Goal: Task Accomplishment & Management: Use online tool/utility

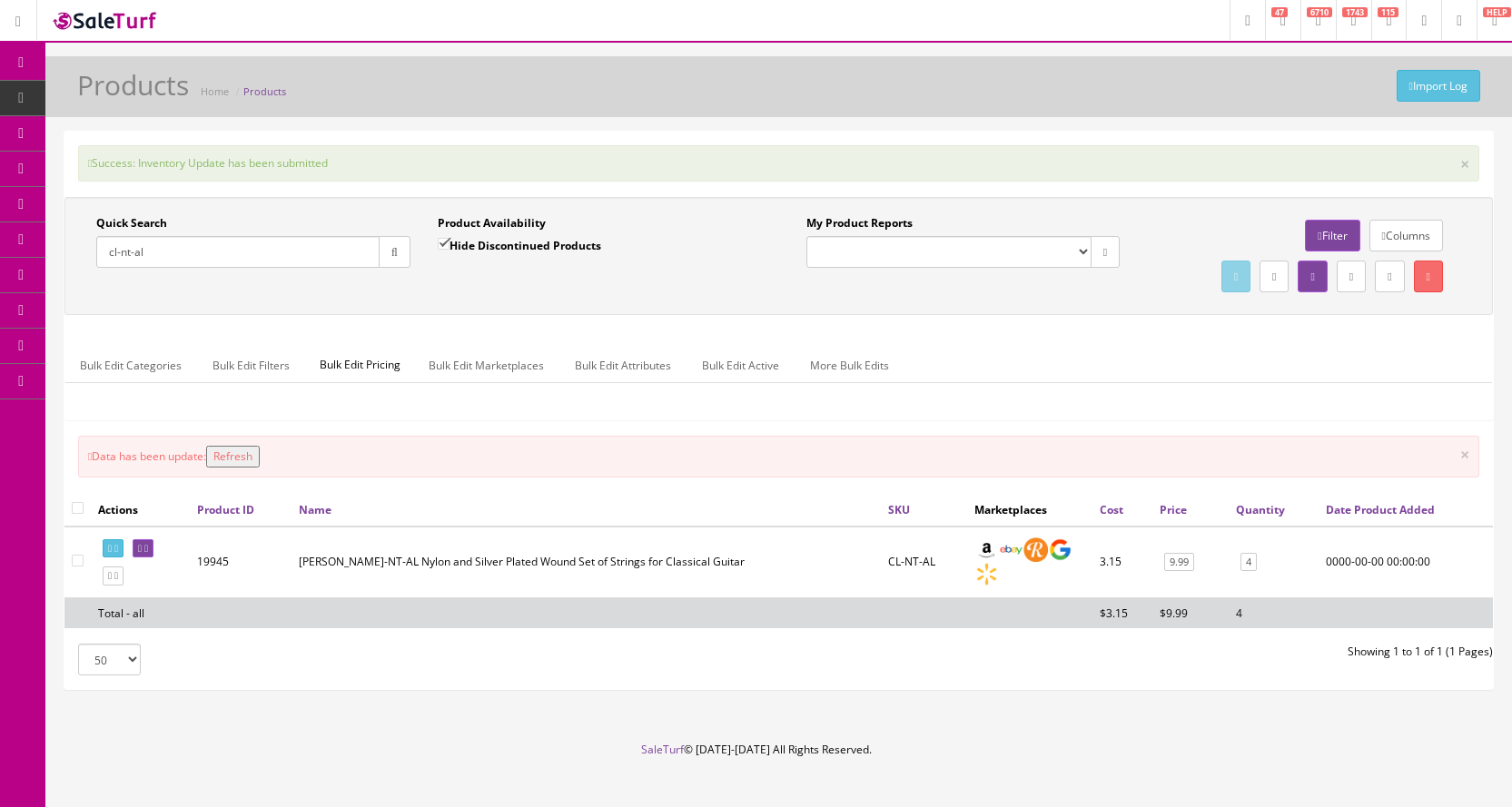
click at [108, 94] on icon at bounding box center [105, 97] width 19 height 15
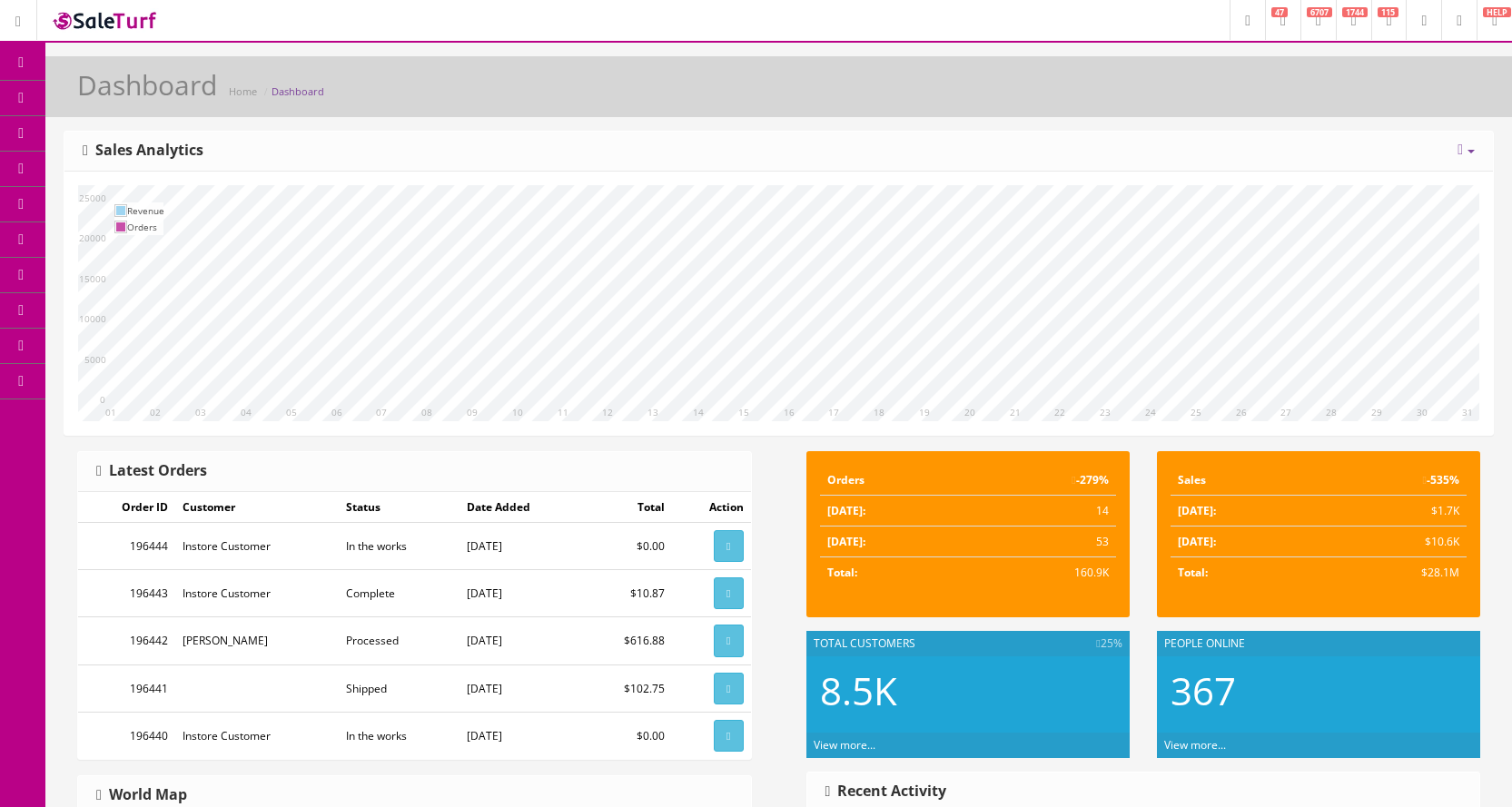
click at [171, 102] on link "Products" at bounding box center [141, 98] width 191 height 35
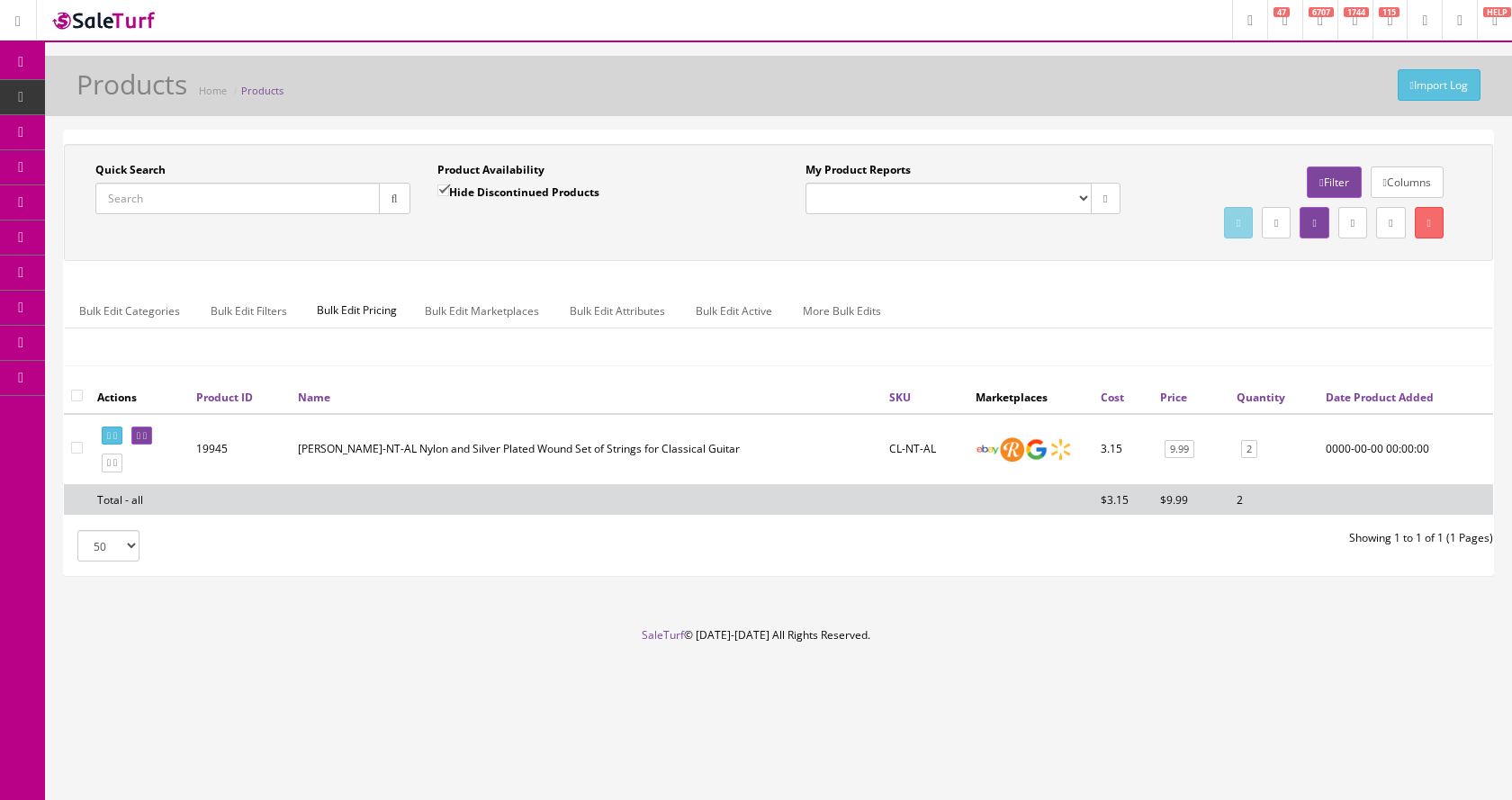
click at [182, 210] on input "Quick Search" at bounding box center [237, 198] width 284 height 31
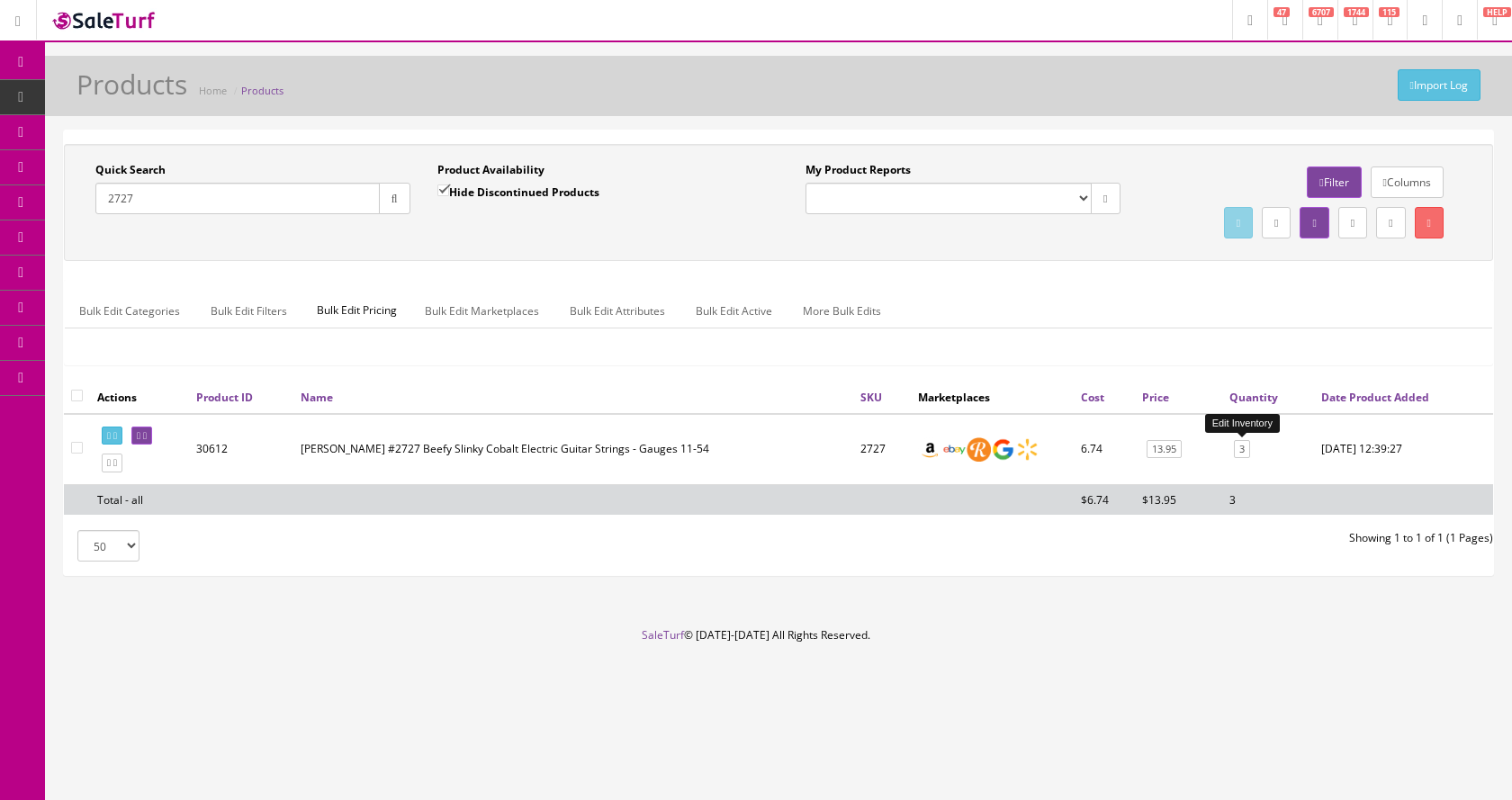
type input "2727"
click at [1241, 451] on link "3" at bounding box center [1241, 449] width 16 height 19
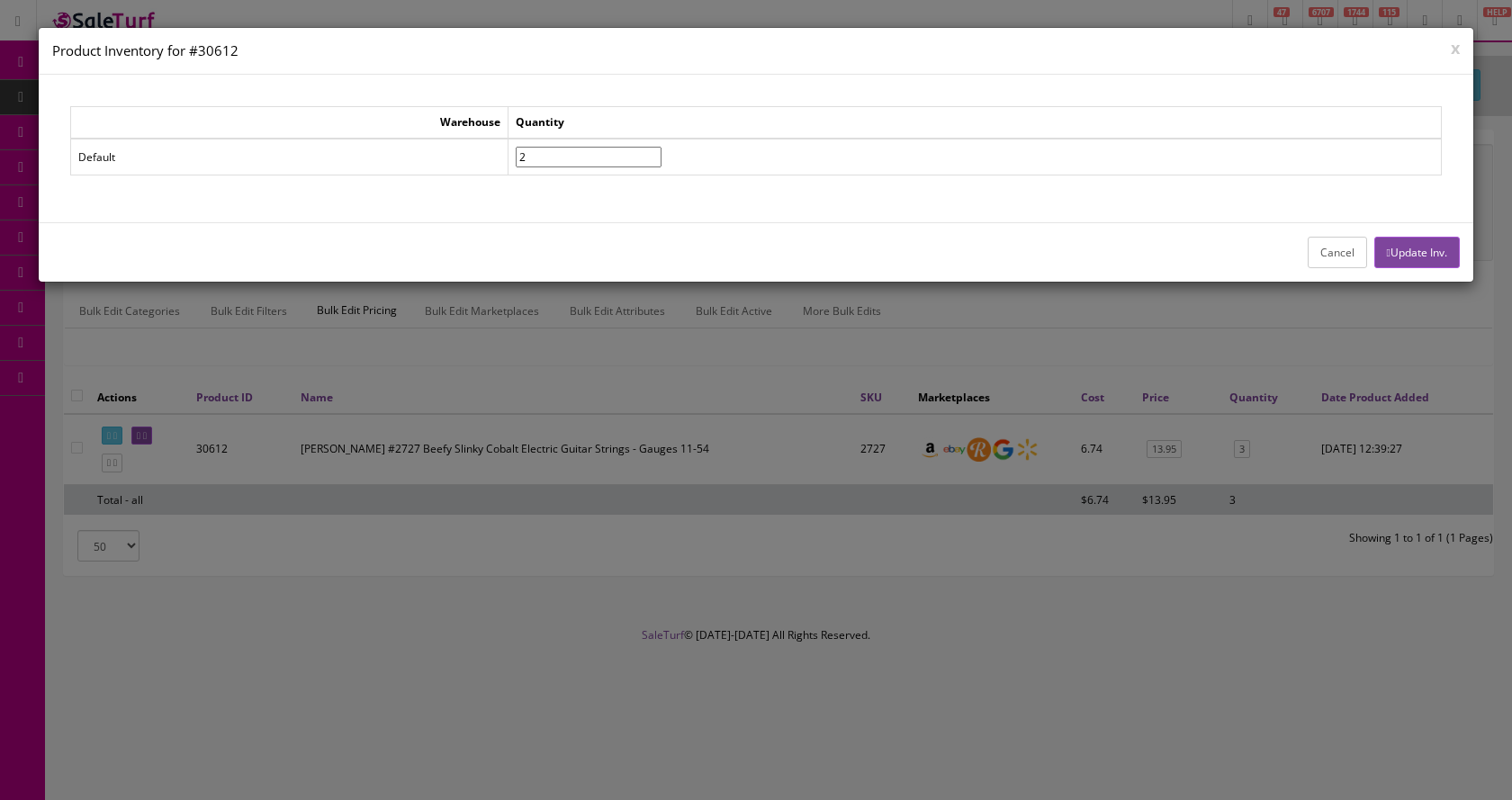
type input"] "2"
click at [662, 161] on input"] "2" at bounding box center [588, 156] width 145 height 20
click at [1398, 250] on button "Update Inv." at bounding box center [1418, 253] width 85 height 31
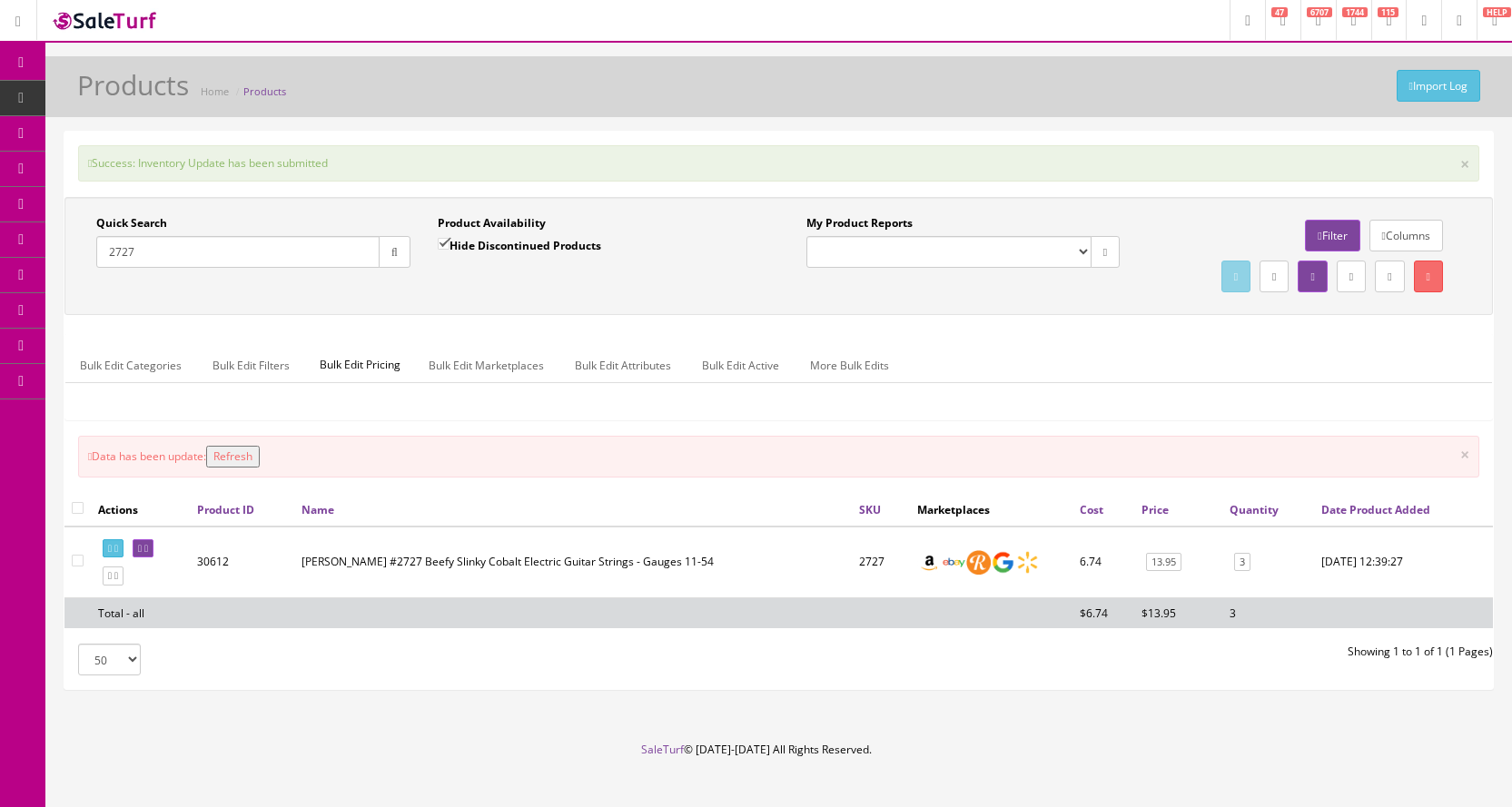
drag, startPoint x: 232, startPoint y: 252, endPoint x: 92, endPoint y: 249, distance: 140.0
click at [93, 249] on div "Quick Search 2727 Date From" at bounding box center [252, 248] width 341 height 66
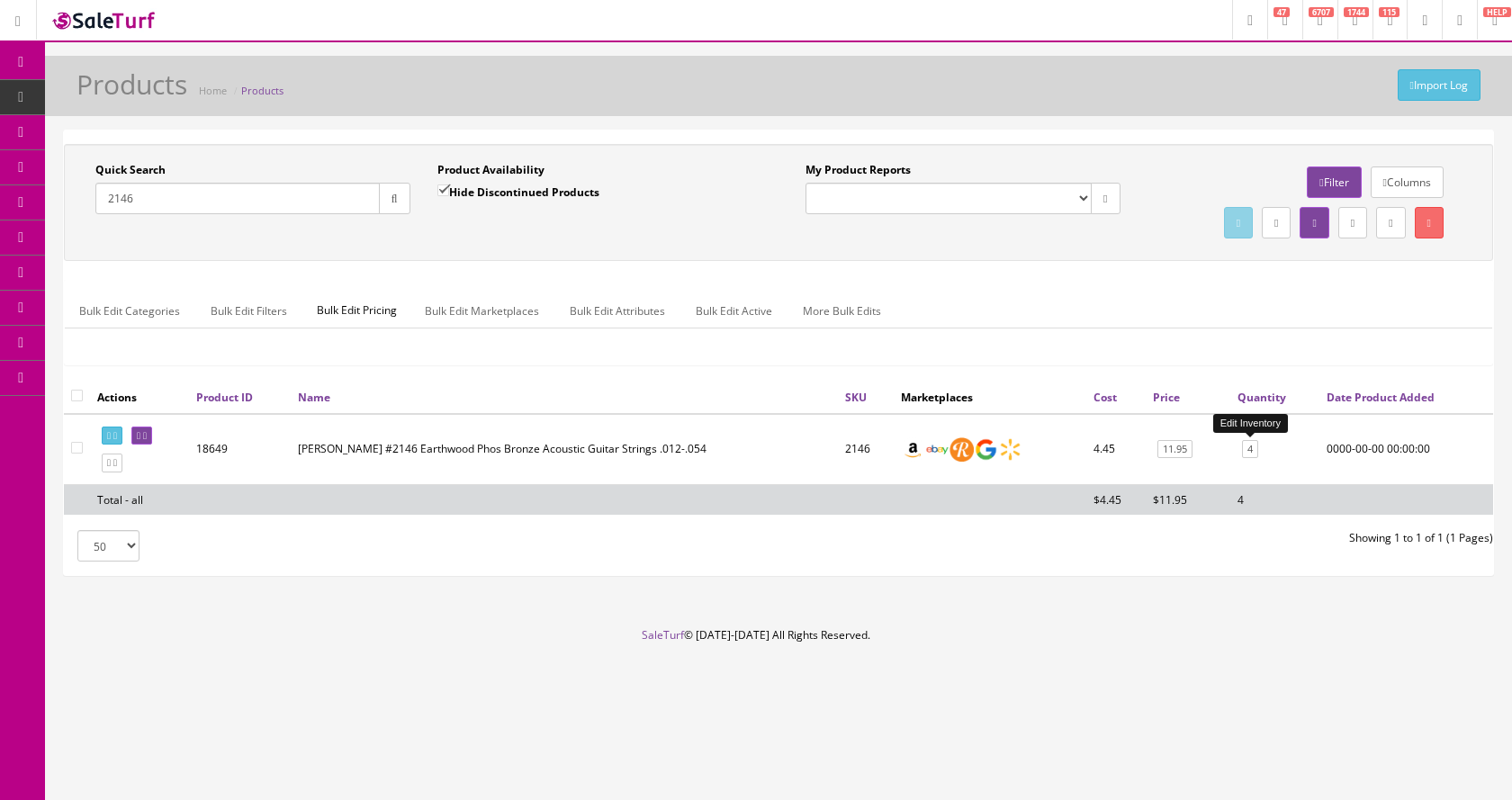
type input "2146"
click at [1251, 454] on link "4" at bounding box center [1250, 449] width 16 height 19
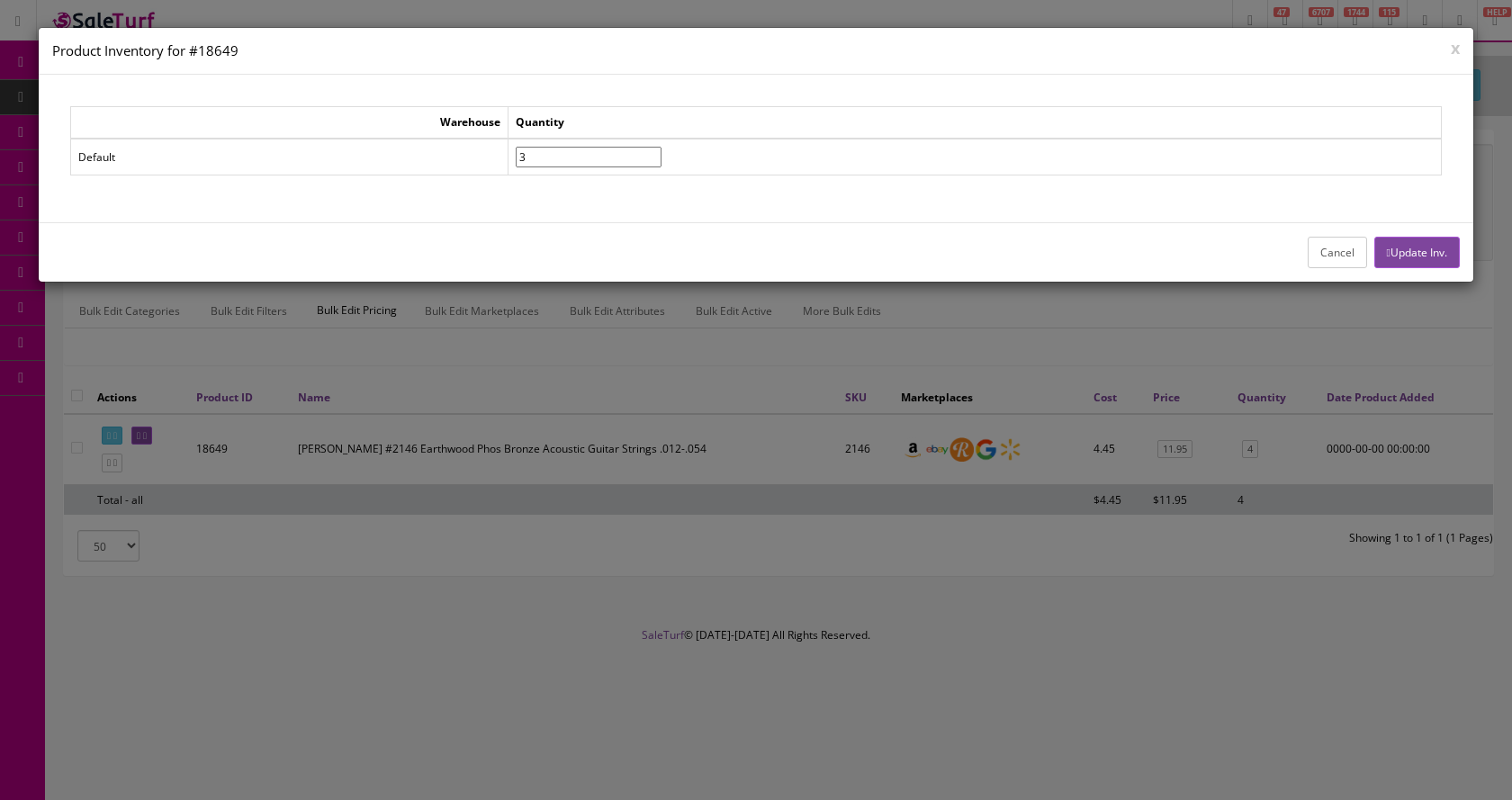
type input"] "3"
click at [662, 161] on input"] "3" at bounding box center [588, 156] width 145 height 20
click at [1425, 255] on button "Update Inv." at bounding box center [1418, 253] width 85 height 31
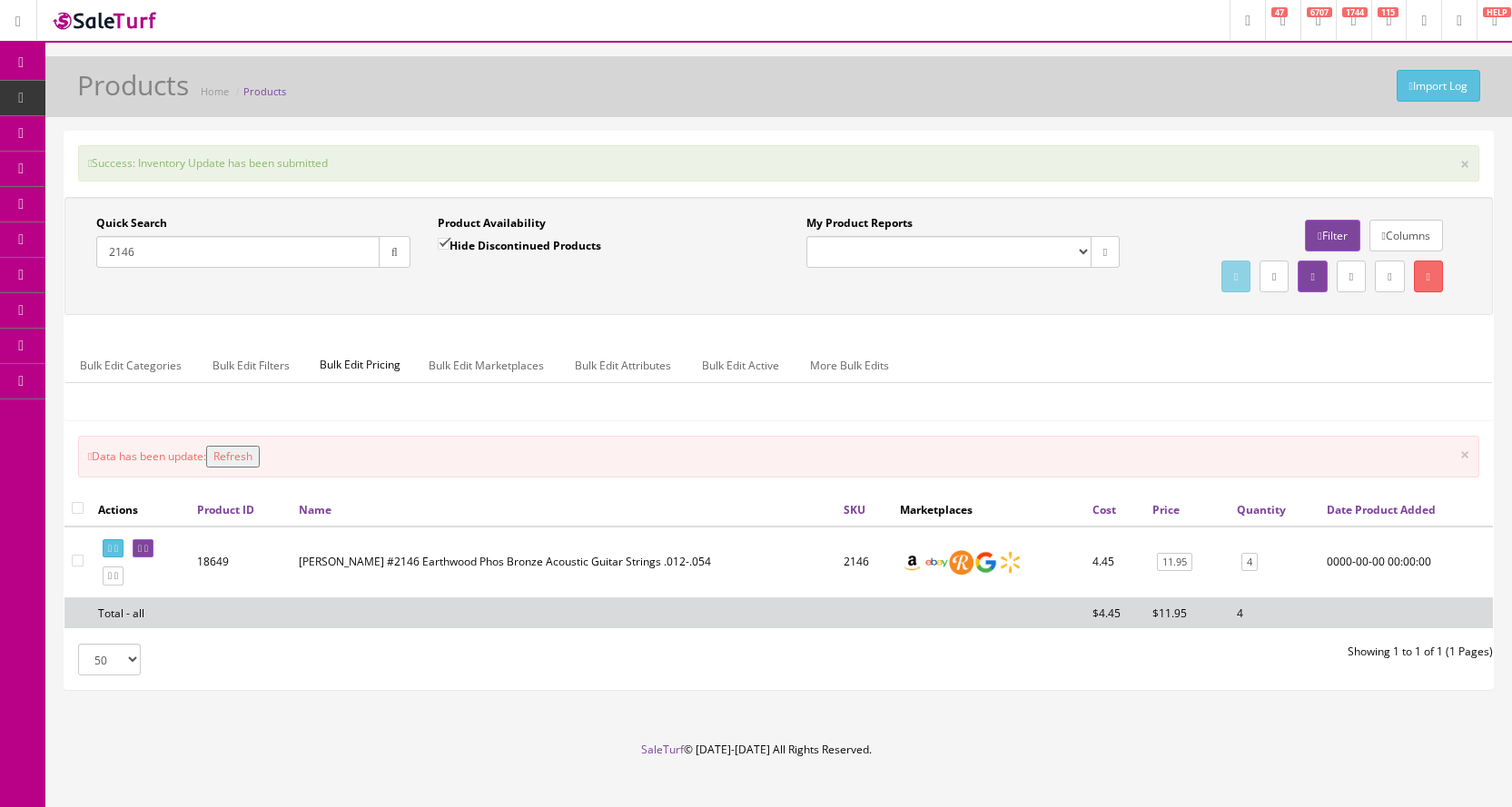
click at [106, 172] on icon at bounding box center [95, 168] width 19 height 15
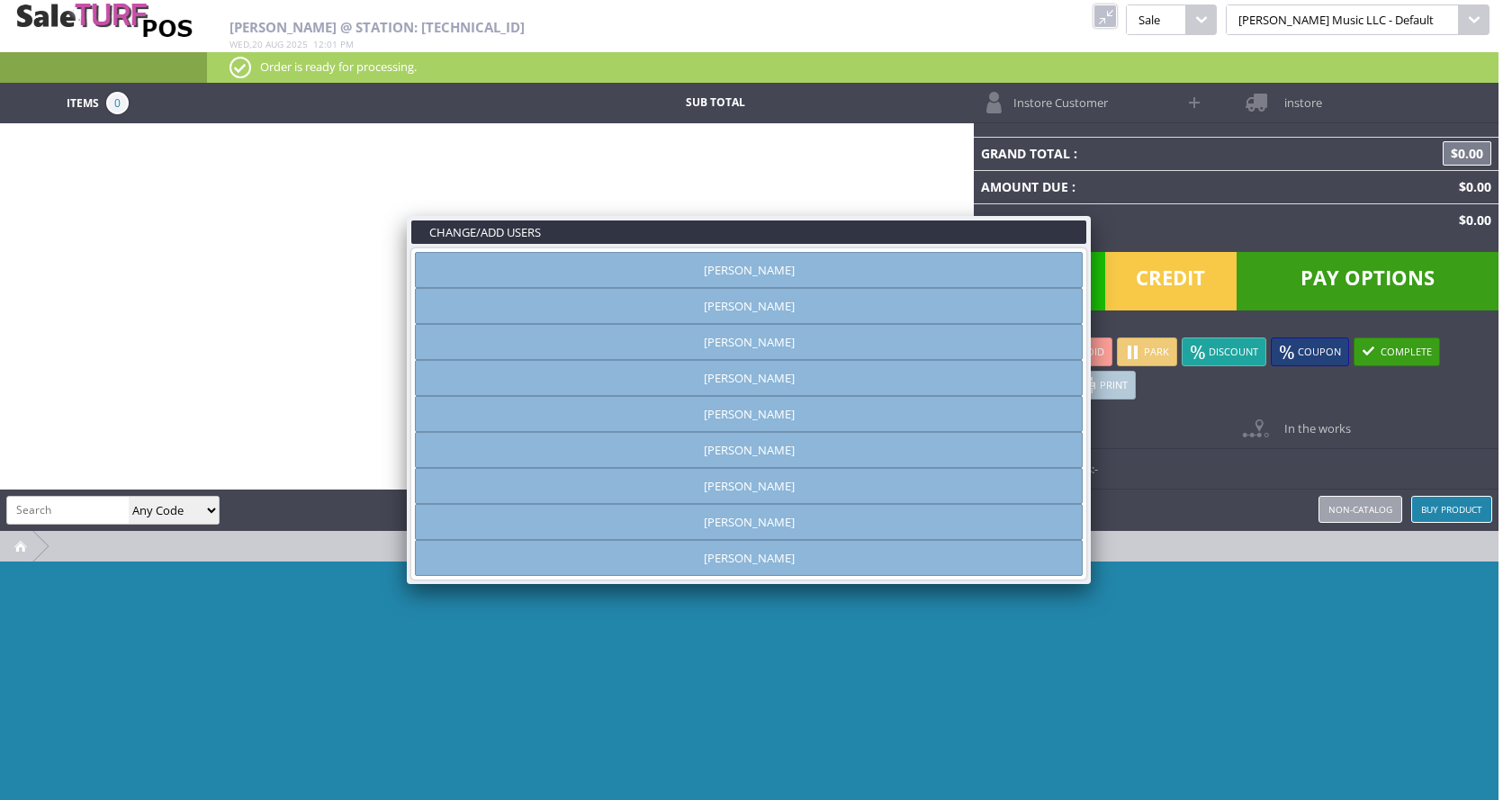
type input "[PERSON_NAME]"
click at [754, 380] on link "[PERSON_NAME]" at bounding box center [749, 378] width 668 height 36
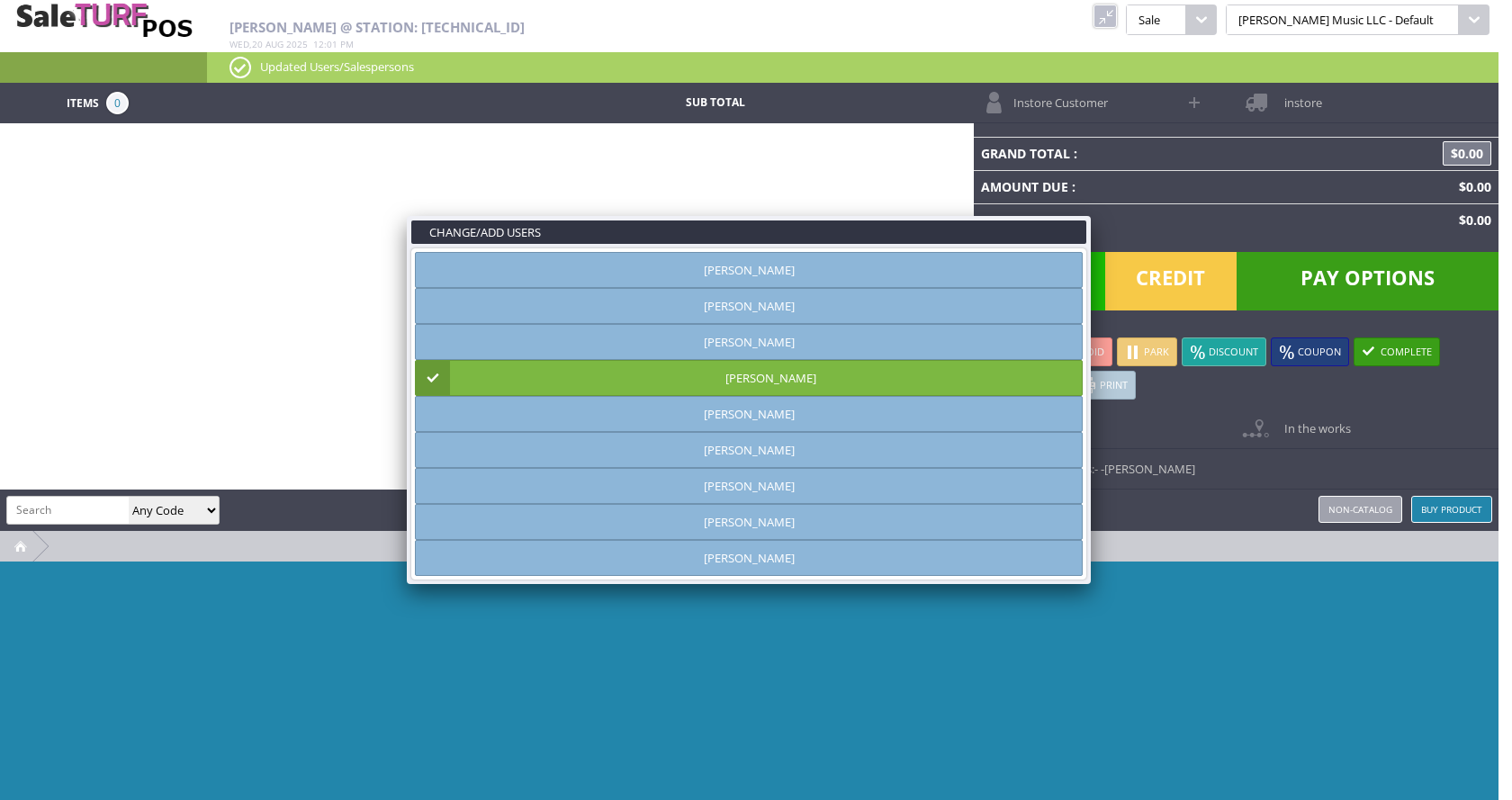
click at [1092, 213] on link at bounding box center [1090, 216] width 32 height 32
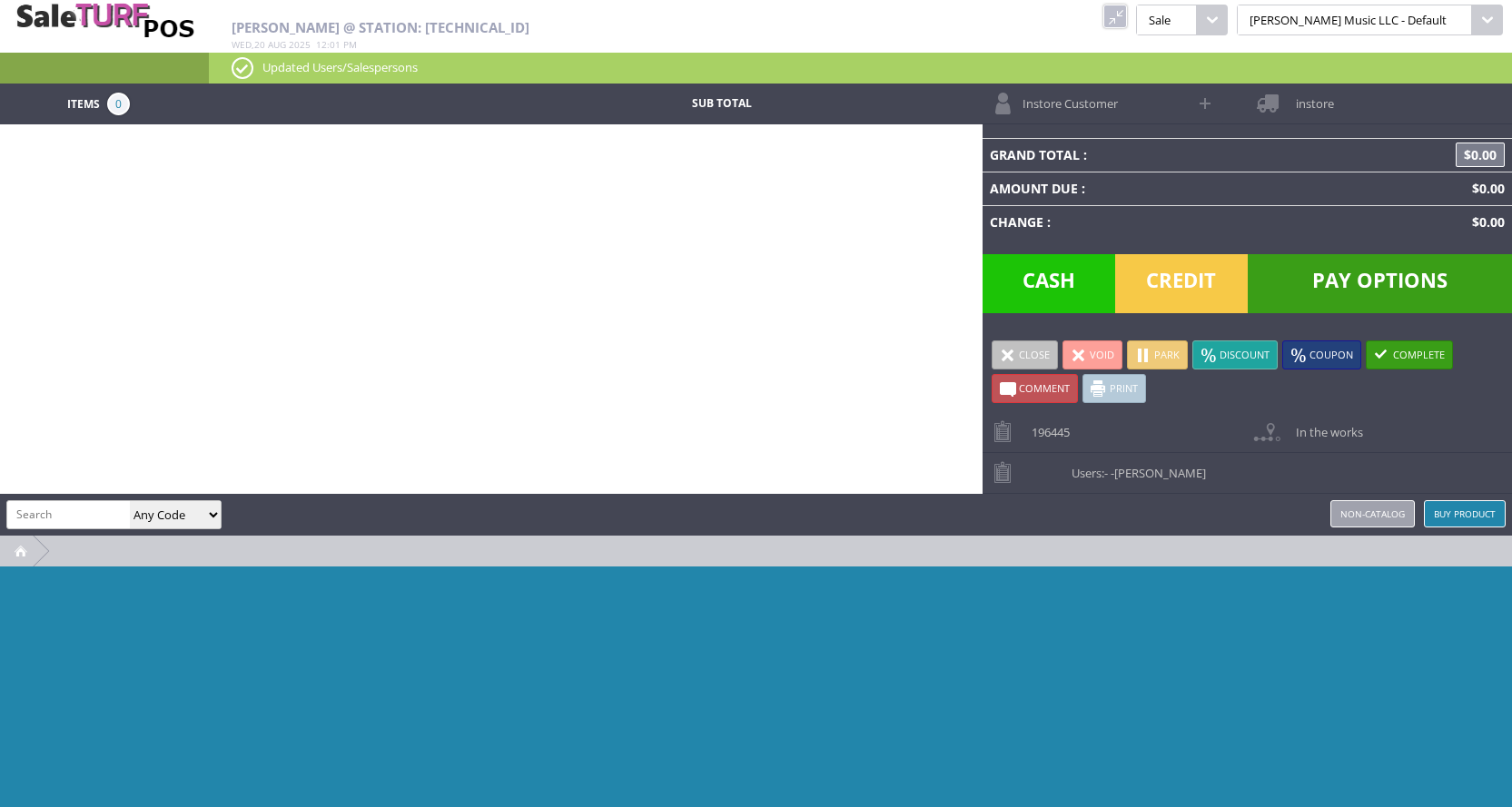
click at [1091, 105] on span "Instore Customer" at bounding box center [1065, 97] width 105 height 28
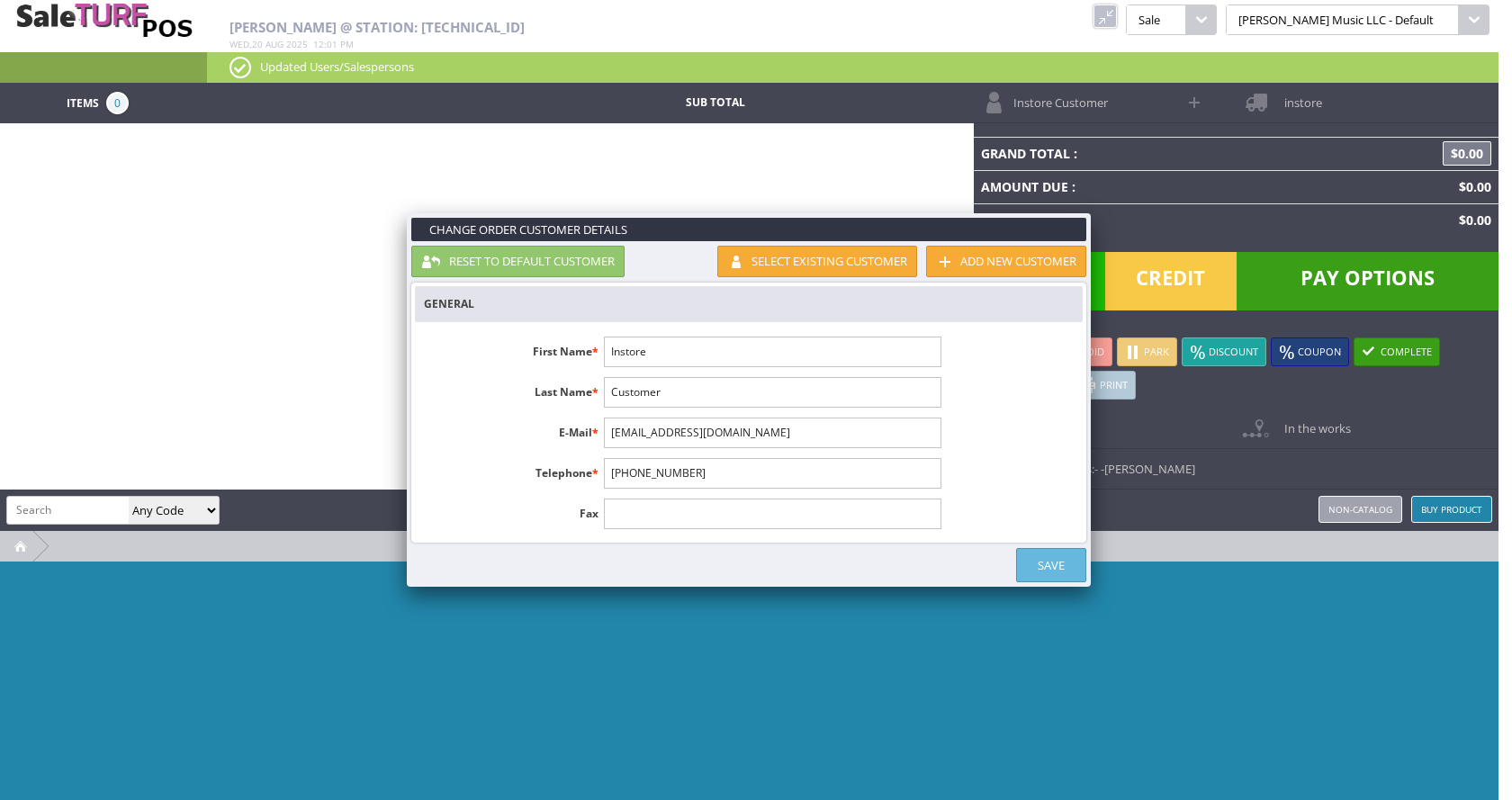
click at [674, 356] on input "Instore" at bounding box center [772, 351] width 336 height 31
type input "I"
type input "Russel"
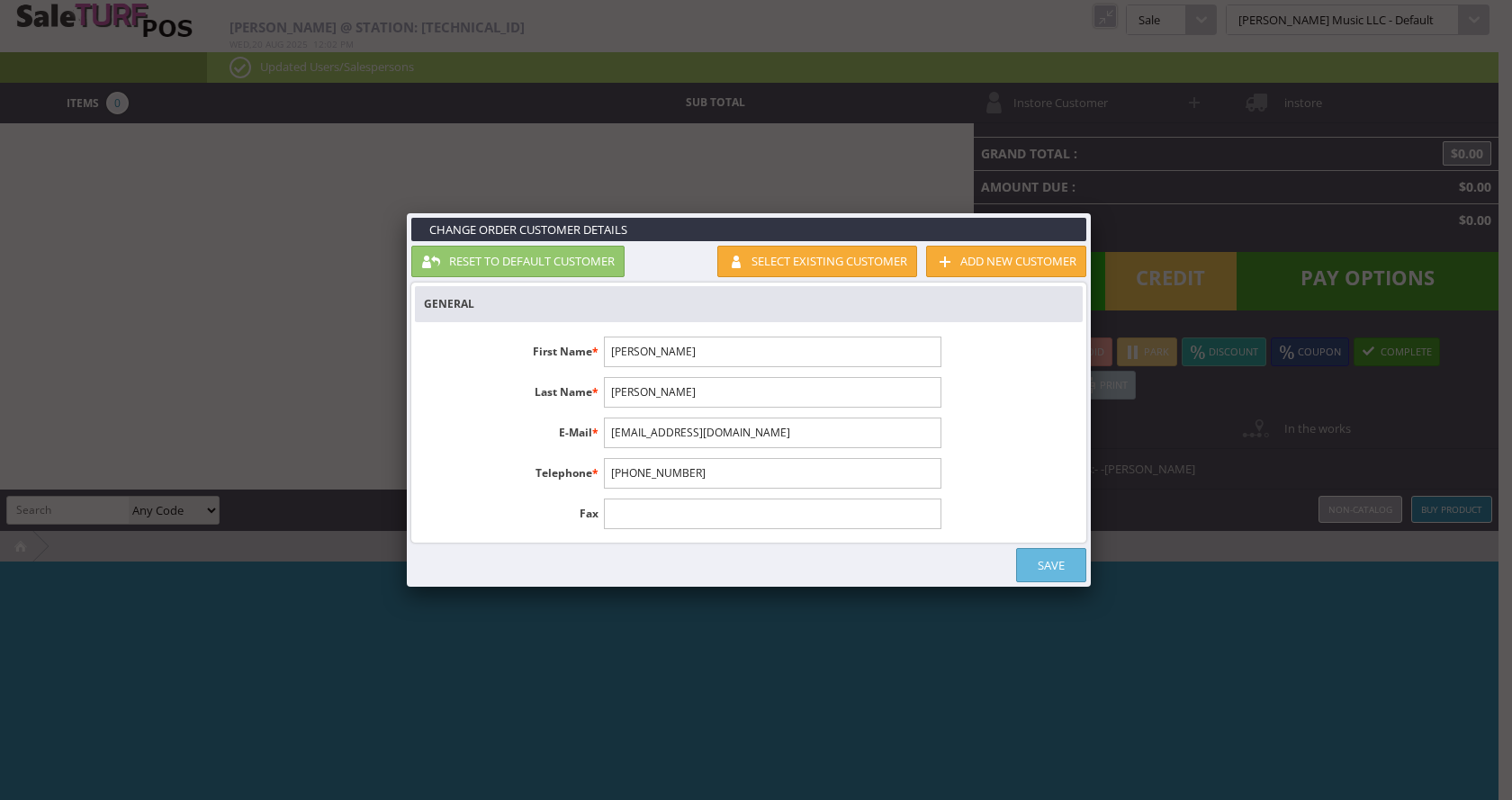
type input "Hughes"
drag, startPoint x: 715, startPoint y: 458, endPoint x: 567, endPoint y: 484, distance: 150.3
click at [567, 484] on li "Telephone * 1-555-555-1212" at bounding box center [682, 473] width 535 height 31
type input "660464"
click at [698, 397] on input "Hughes" at bounding box center [772, 392] width 336 height 31
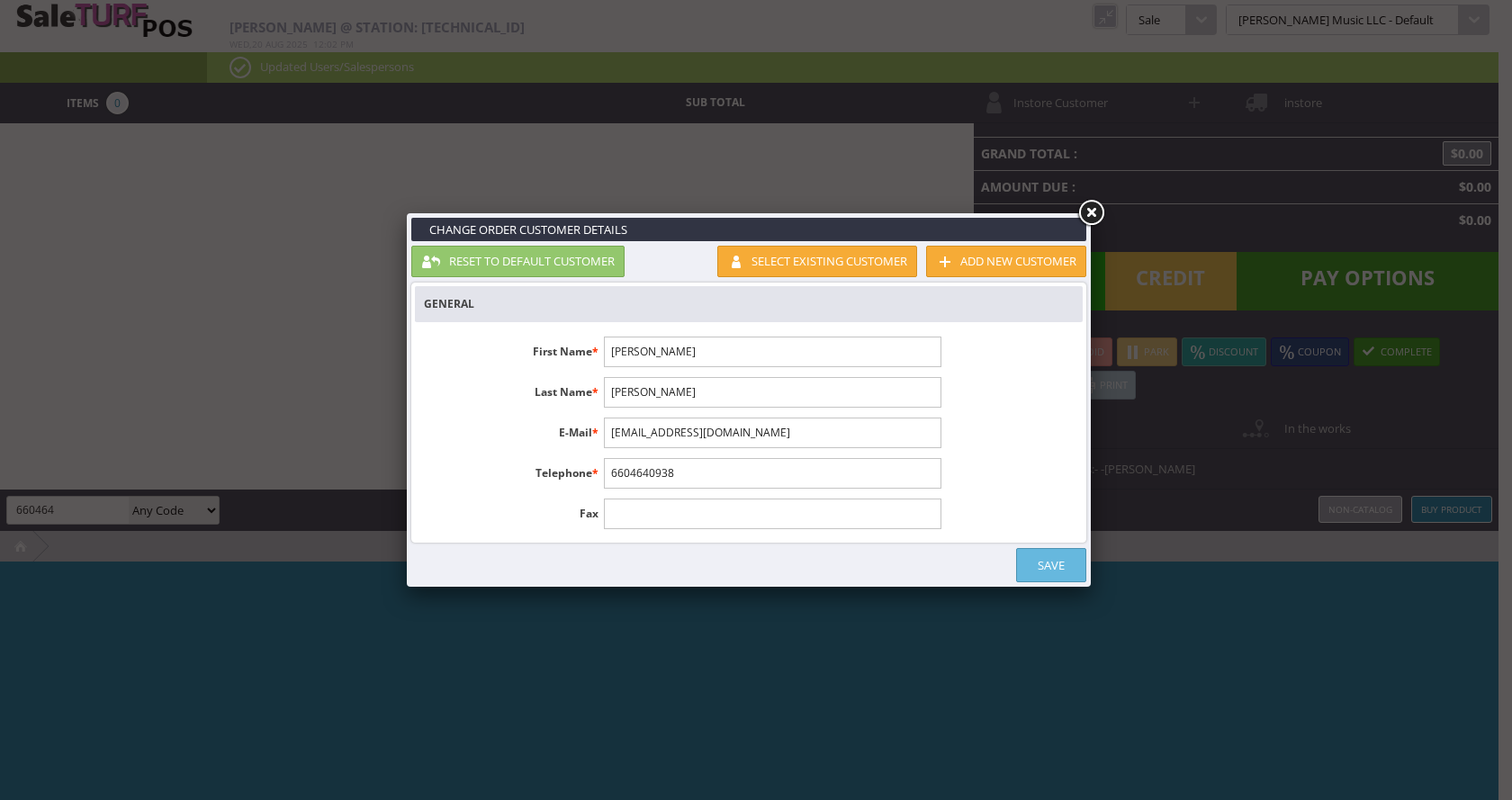
type input "6604640938"
click at [1051, 568] on link "Save" at bounding box center [1052, 565] width 70 height 34
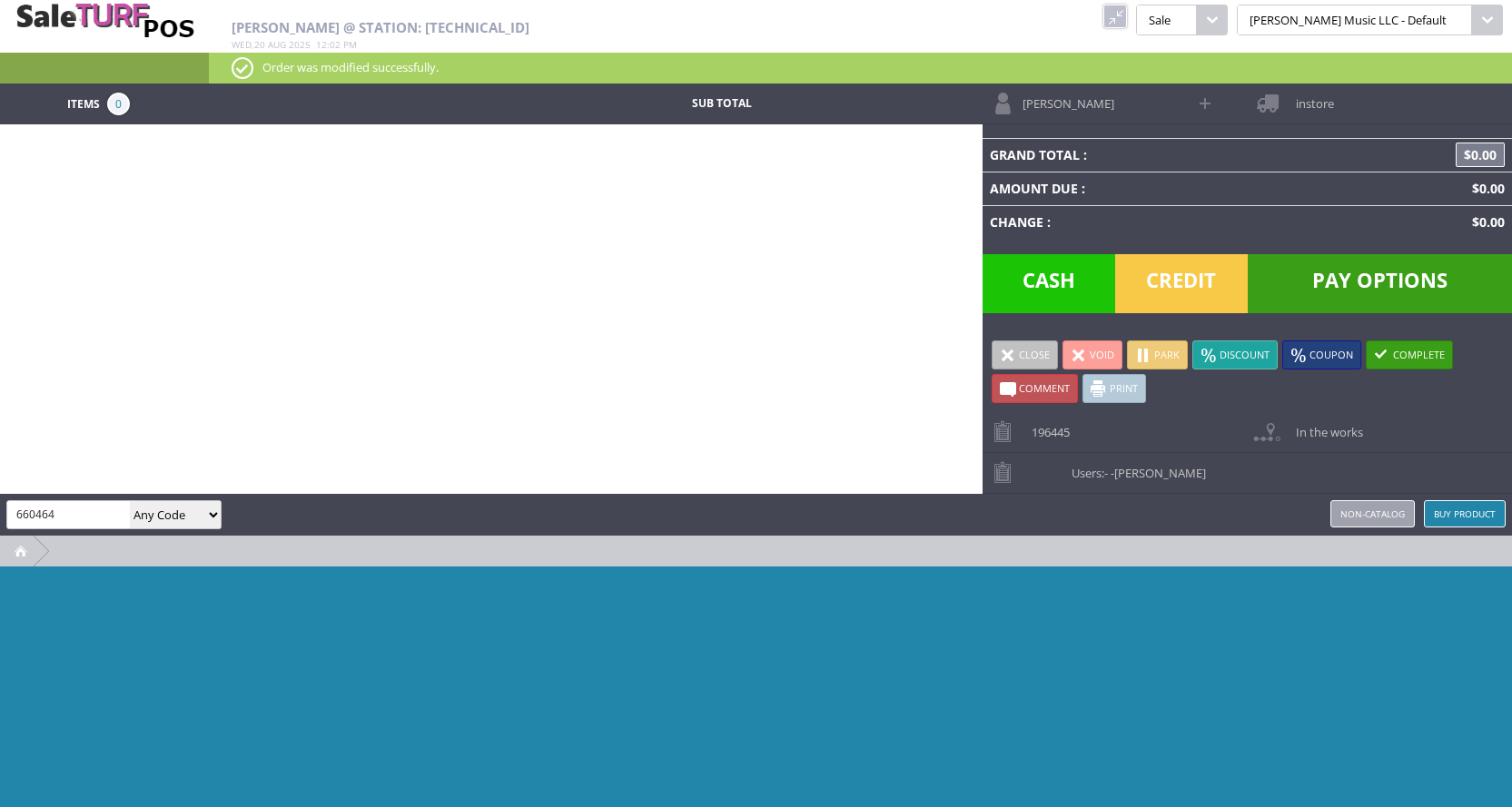
click at [80, 516] on input "660464" at bounding box center [68, 514] width 122 height 26
click at [79, 517] on input "660464" at bounding box center [68, 514] width 122 height 26
type input "service"
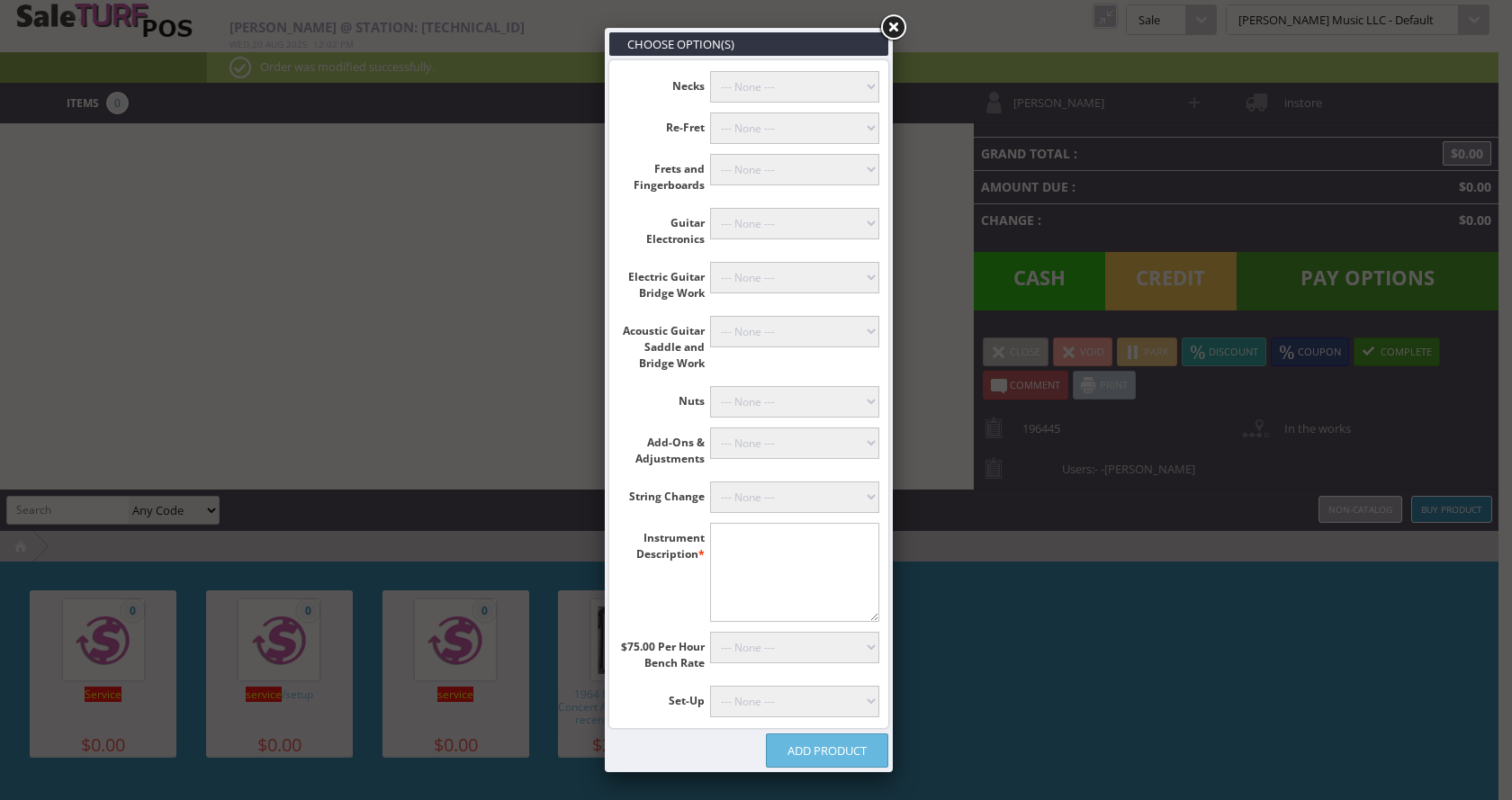
click at [783, 539] on textarea"] at bounding box center [796, 572] width 170 height 99
type textarea"] "Gretsch Alligator Resonator"
click at [742, 406] on select"] "--- None --- Raising Nut Slots (+$50.00) Shimming Up and Recutting Nut (+$25.00…" at bounding box center [796, 402] width 170 height 31
click at [762, 173] on select"] "--- None --- Humidify and Level Frets (+$100.00) Fret Level, Re-Crown and Fret …" at bounding box center [796, 169] width 170 height 31
click at [761, 173] on select"] "--- None --- Humidify and Level Frets (+$100.00) Fret Level, Re-Crown and Fret …" at bounding box center [796, 169] width 170 height 31
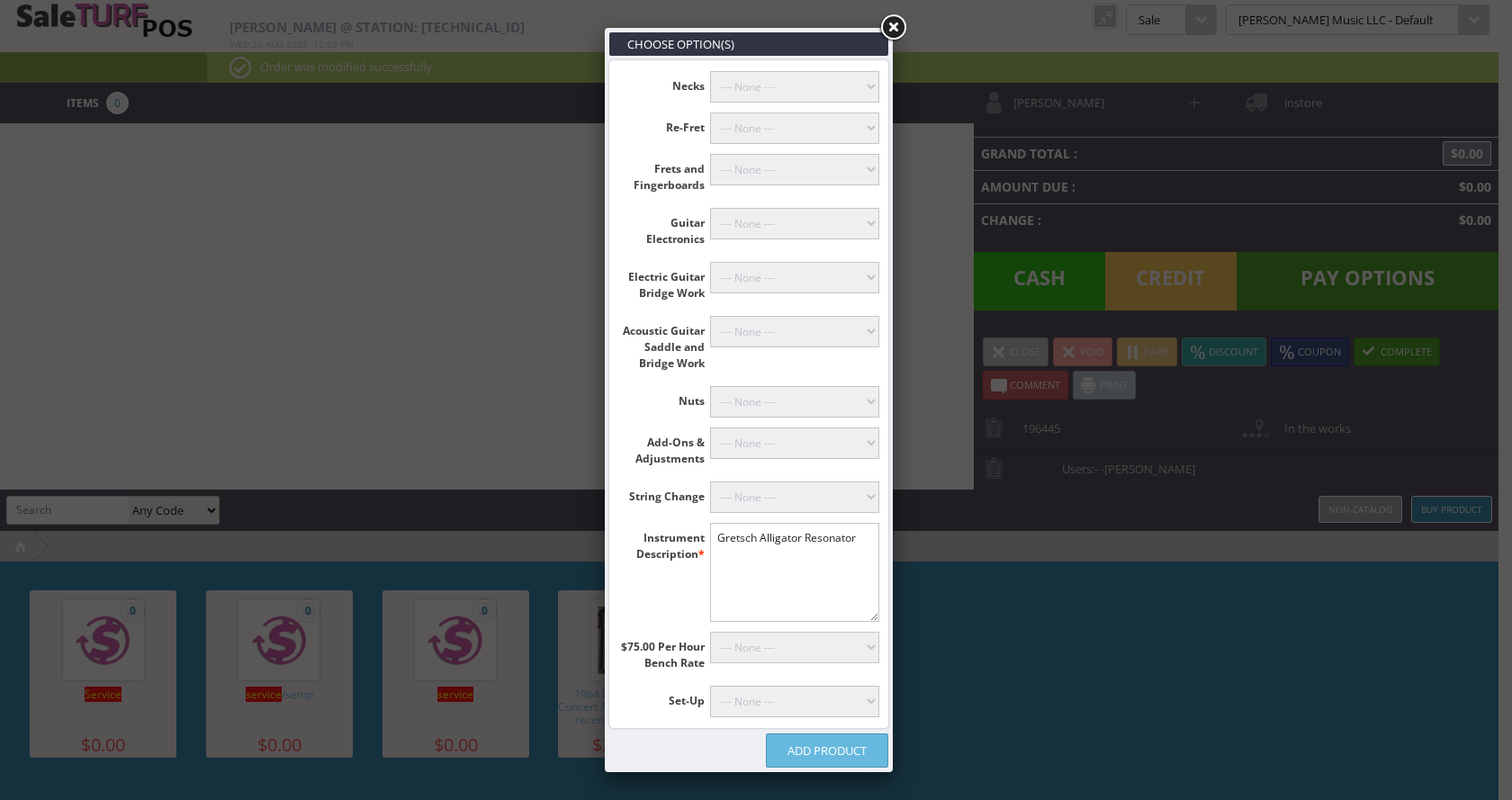
click at [788, 329] on select"] "--- None --- Bridge Reglue on Classical Guitar Plane or Rout Bridge (+$135.00) …" at bounding box center [796, 331] width 170 height 31
click at [787, 325] on select"] "--- None --- Bridge Reglue on Classical Guitar Plane or Rout Bridge (+$135.00) …" at bounding box center [796, 331] width 170 height 31
click at [786, 385] on ul "Necks --- None --- Dowel and Drill Stripped Neck (+$40.00) Mount Neck, With Dri…" at bounding box center [749, 394] width 277 height 666
click at [783, 396] on select"] "--- None --- Raising Nut Slots (+$50.00) Shimming Up and Recutting Nut (+$25.00…" at bounding box center [796, 402] width 170 height 31
click at [636, 412] on li "Nuts --- None --- Raising Nut Slots (+$50.00) Shimming Up and Recutting Nut (+$…" at bounding box center [749, 402] width 277 height 31
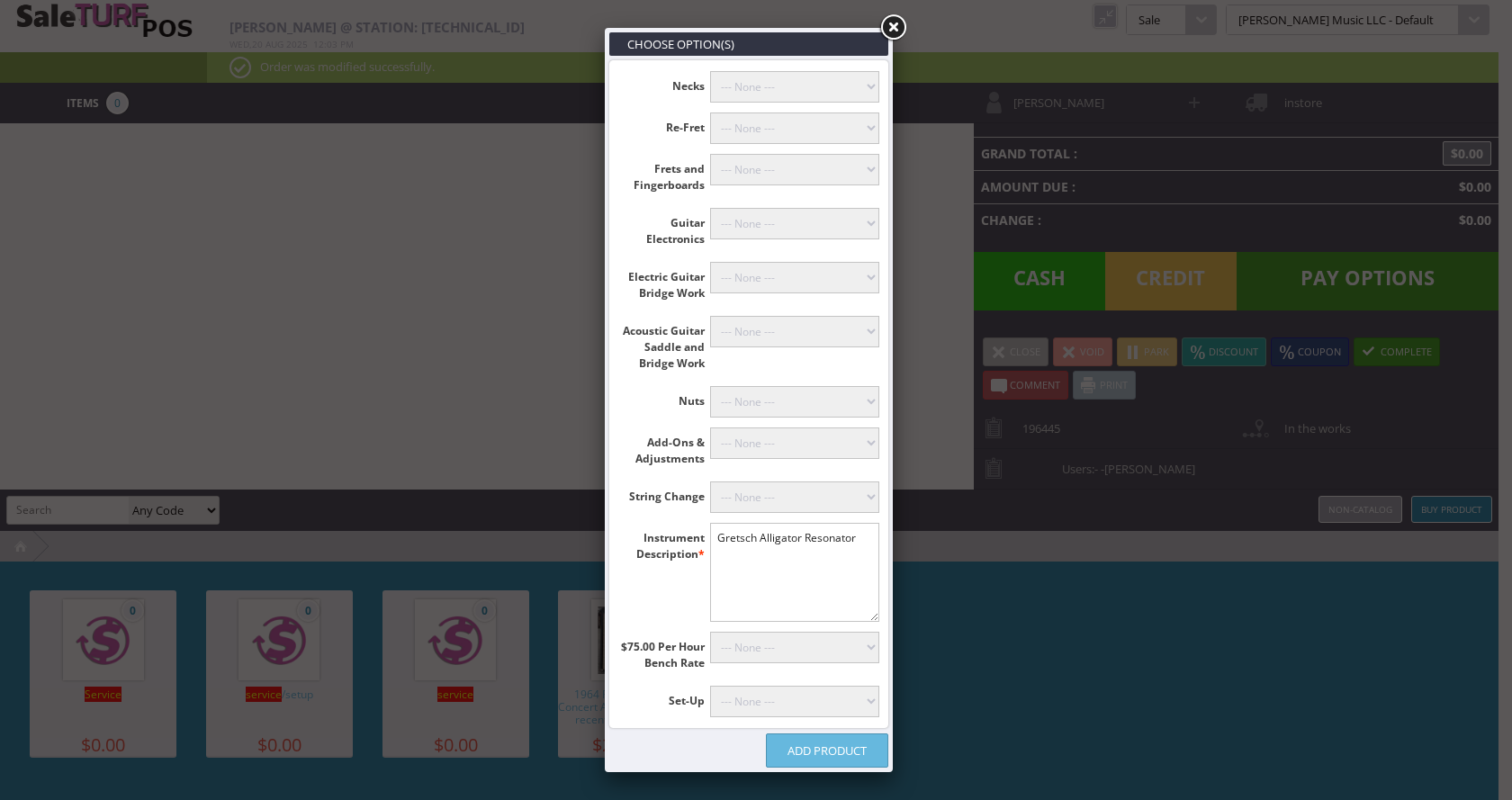
click at [789, 444] on select"] "--- None --- 12-String Tuner Install (+$50.00) Tuner Mounting, Drop In, 6-Strin…" at bounding box center [796, 444] width 170 height 31
click at [642, 386] on label "Nuts" at bounding box center [664, 397] width 92 height 23
click at [763, 443] on select"] "--- None --- 12-String Tuner Install (+$50.00) Tuner Mounting, Drop In, 6-Strin…" at bounding box center [796, 444] width 170 height 31
click at [633, 252] on li "Guitar Electronics --- None --- Total Rewire (+$100.00) Push Pull Pot Install (…" at bounding box center [749, 230] width 277 height 44
click at [770, 503] on select"] "--- None --- Floyd Rose (+$60.00) Classicals, Latin, & Mandolin (+$30.00) 12-St…" at bounding box center [796, 497] width 170 height 31
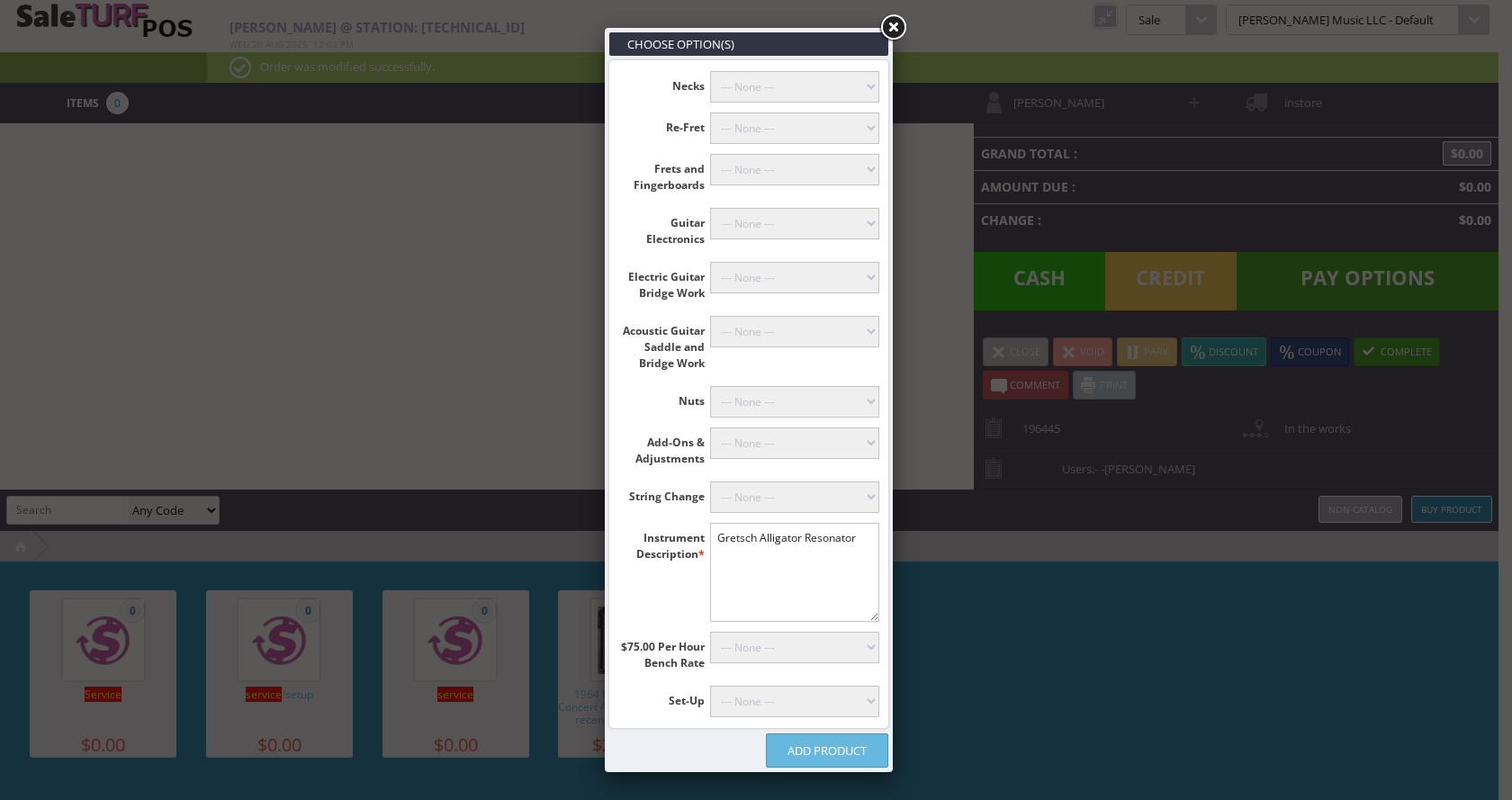
click at [625, 442] on label "Add-Ons & Adjustments" at bounding box center [664, 447] width 92 height 40
click at [748, 332] on select"] "--- None --- Bridge Reglue on Classical Guitar Plane or Rout Bridge (+$135.00) …" at bounding box center [796, 331] width 170 height 31
click at [645, 395] on label "Nuts" at bounding box center [664, 397] width 92 height 23
click at [760, 277] on select"] "--- None --- Install Bass Bridge (+$100.00) Install Telecaster Bridge (+$120.00…" at bounding box center [796, 278] width 170 height 31
click at [763, 88] on select"] "--- None --- Dowel and Drill Stripped Neck (+$40.00) Mount Neck, With Drilling …" at bounding box center [796, 87] width 170 height 31
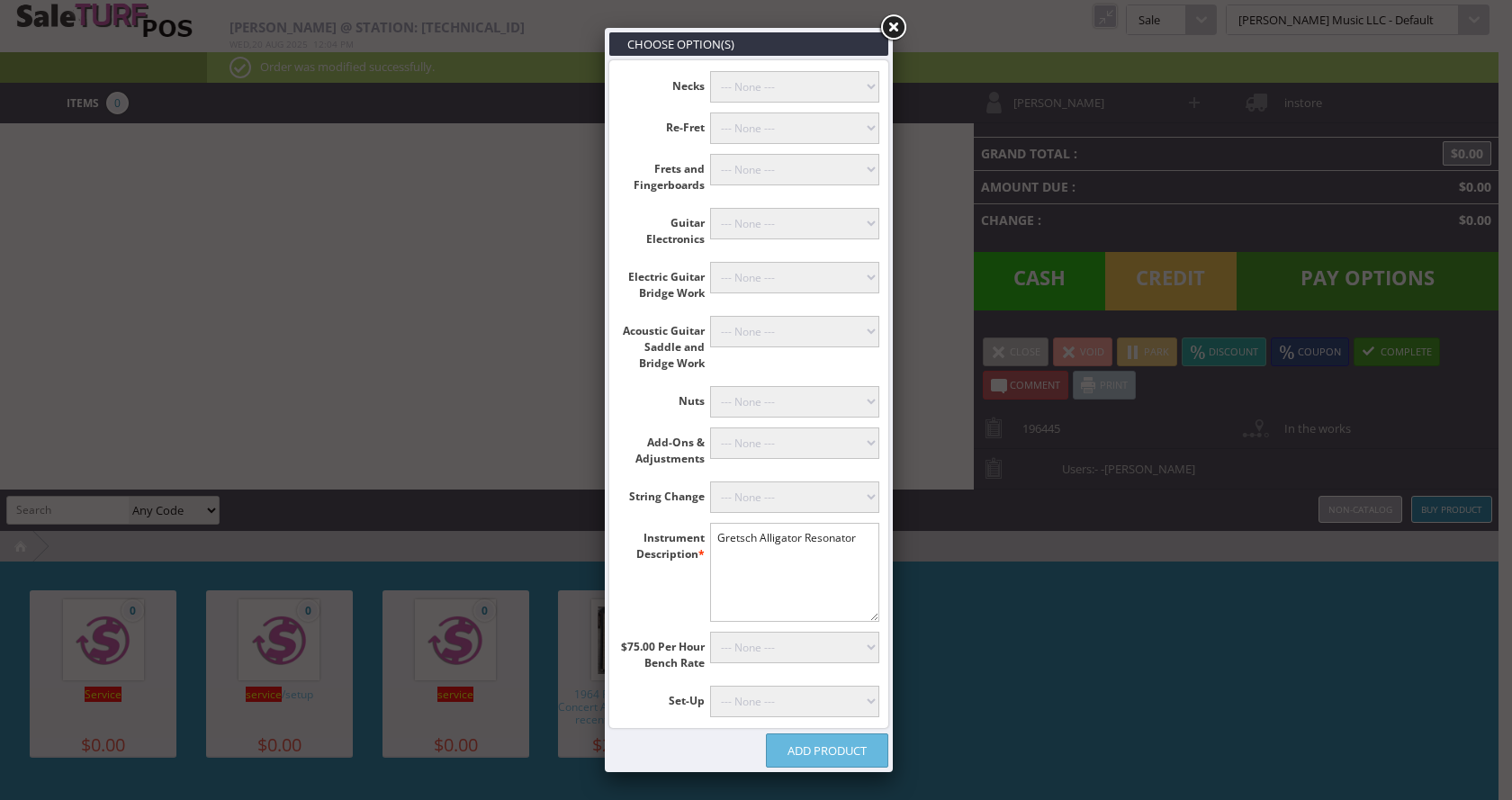
click at [626, 114] on label "Re-Fret" at bounding box center [664, 123] width 92 height 23
click at [750, 116] on select"] "--- None --- Bound Maple (+$325.00) Bound Rosewood or Ebony (+$350.00) Unbound …" at bounding box center [796, 128] width 170 height 31
click at [617, 128] on li "Re-Fret --- None --- Bound Maple (+$325.00) Bound Rosewood or Ebony (+$350.00) …" at bounding box center [749, 128] width 277 height 31
click at [768, 169] on select"] "--- None --- Humidify and Level Frets (+$100.00) Fret Level, Re-Crown and Fret …" at bounding box center [796, 169] width 170 height 31
click at [631, 208] on label "Guitar Electronics" at bounding box center [664, 227] width 92 height 40
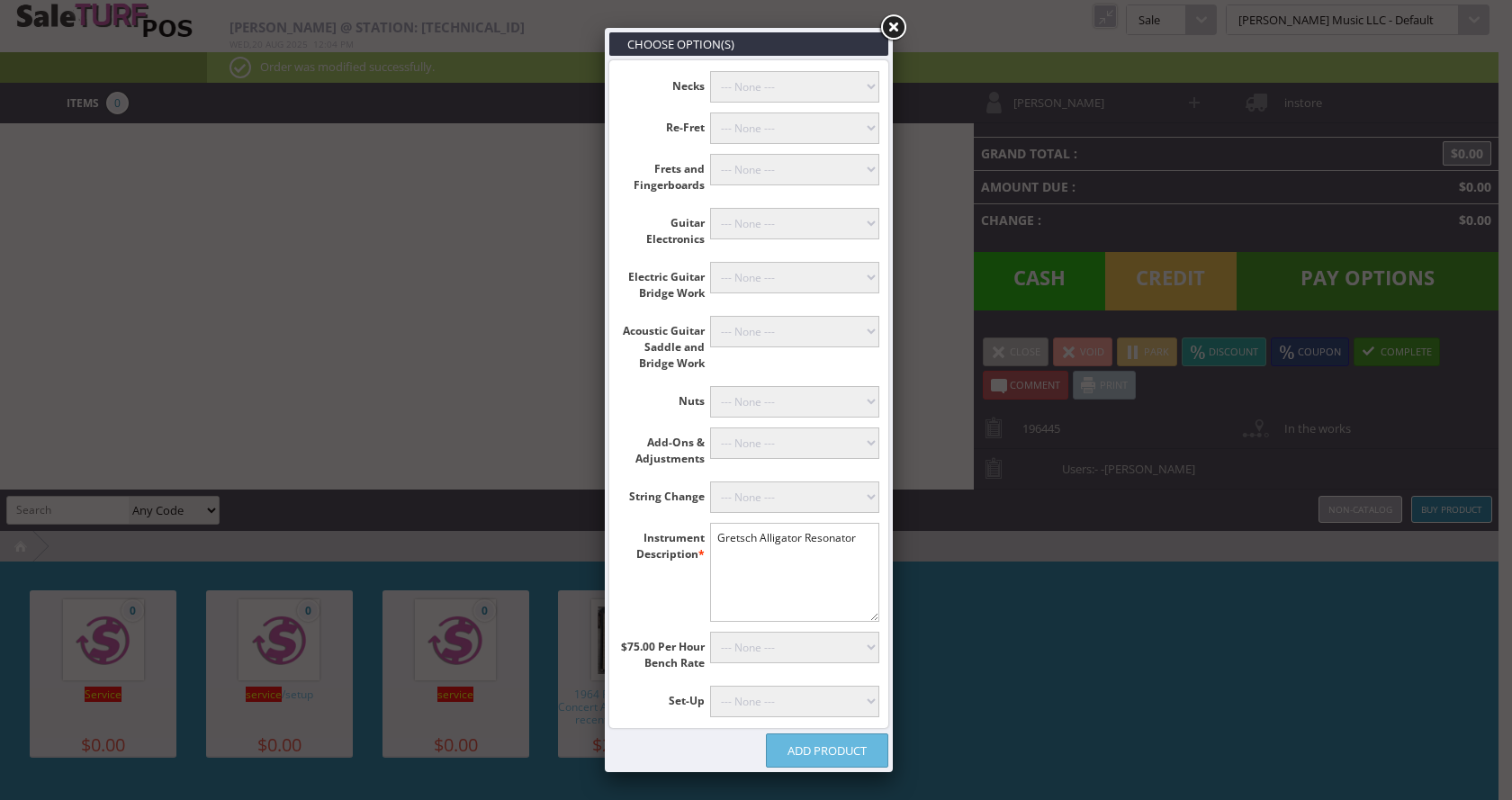
click at [778, 221] on select"] "--- None --- Total Rewire (+$100.00) Push Pull Pot Install (+$45.00) Replace Po…" at bounding box center [796, 223] width 170 height 31
click at [779, 221] on select"] "--- None --- Total Rewire (+$100.00) Push Pull Pot Install (+$45.00) Replace Po…" at bounding box center [796, 223] width 170 height 31
click at [780, 267] on select"] "--- None --- Install Bass Bridge (+$100.00) Install Telecaster Bridge (+$120.00…" at bounding box center [796, 278] width 170 height 31
drag, startPoint x: 632, startPoint y: 400, endPoint x: 718, endPoint y: 391, distance: 86.5
click at [633, 400] on label "Nuts" at bounding box center [664, 397] width 92 height 23
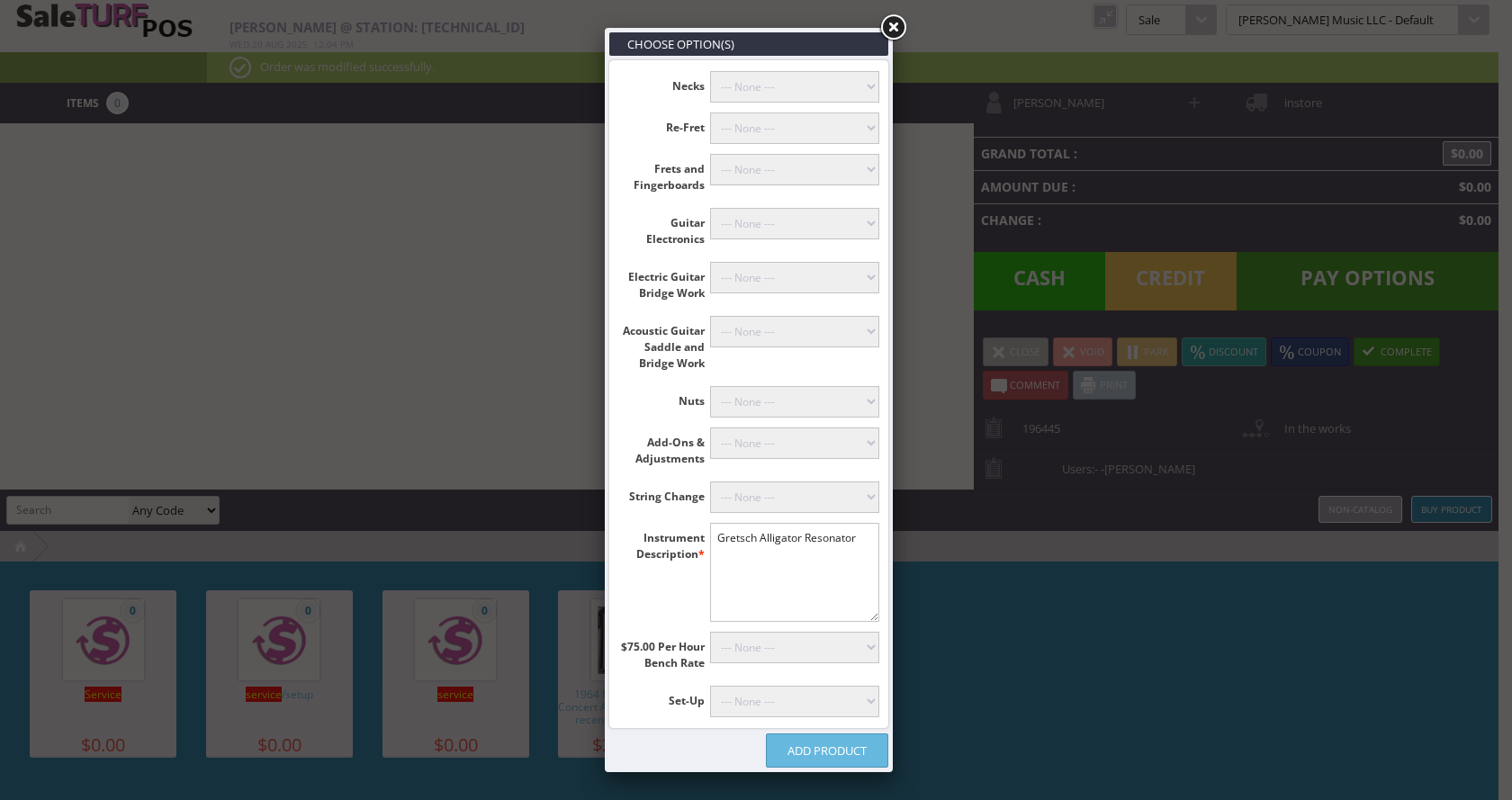
click at [792, 337] on select"] "--- None --- Bridge Reglue on Classical Guitar Plane or Rout Bridge (+$135.00) …" at bounding box center [796, 331] width 170 height 31
select select"] "47"
click at [711, 316] on select"] "--- None --- Bridge Reglue on Classical Guitar Plane or Rout Bridge (+$135.00) …" at bounding box center [796, 331] width 170 height 31
click at [817, 753] on link "Add Product" at bounding box center [827, 750] width 122 height 34
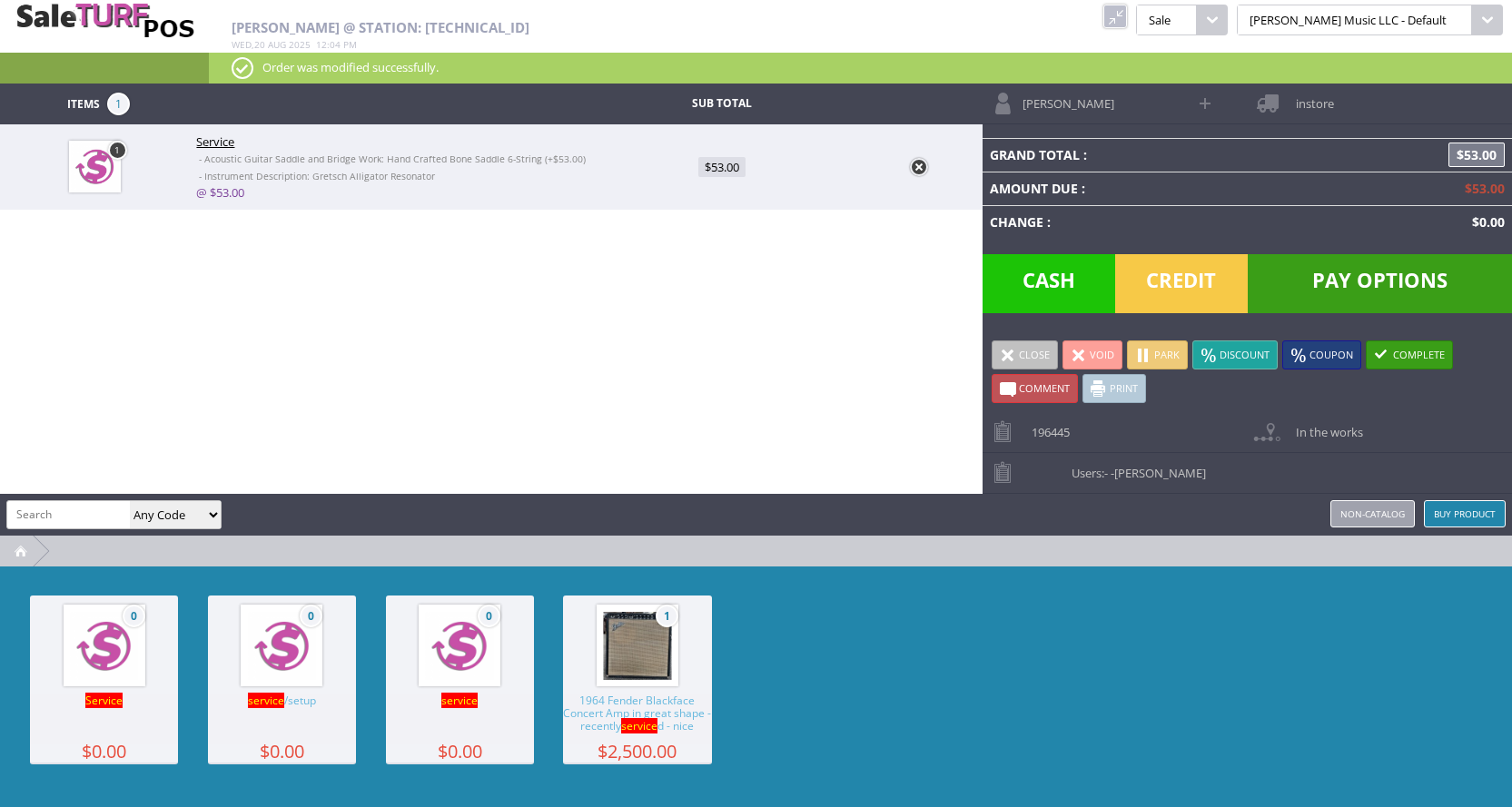
click at [52, 510] on input "search" at bounding box center [68, 514] width 122 height 26
type input "2146"
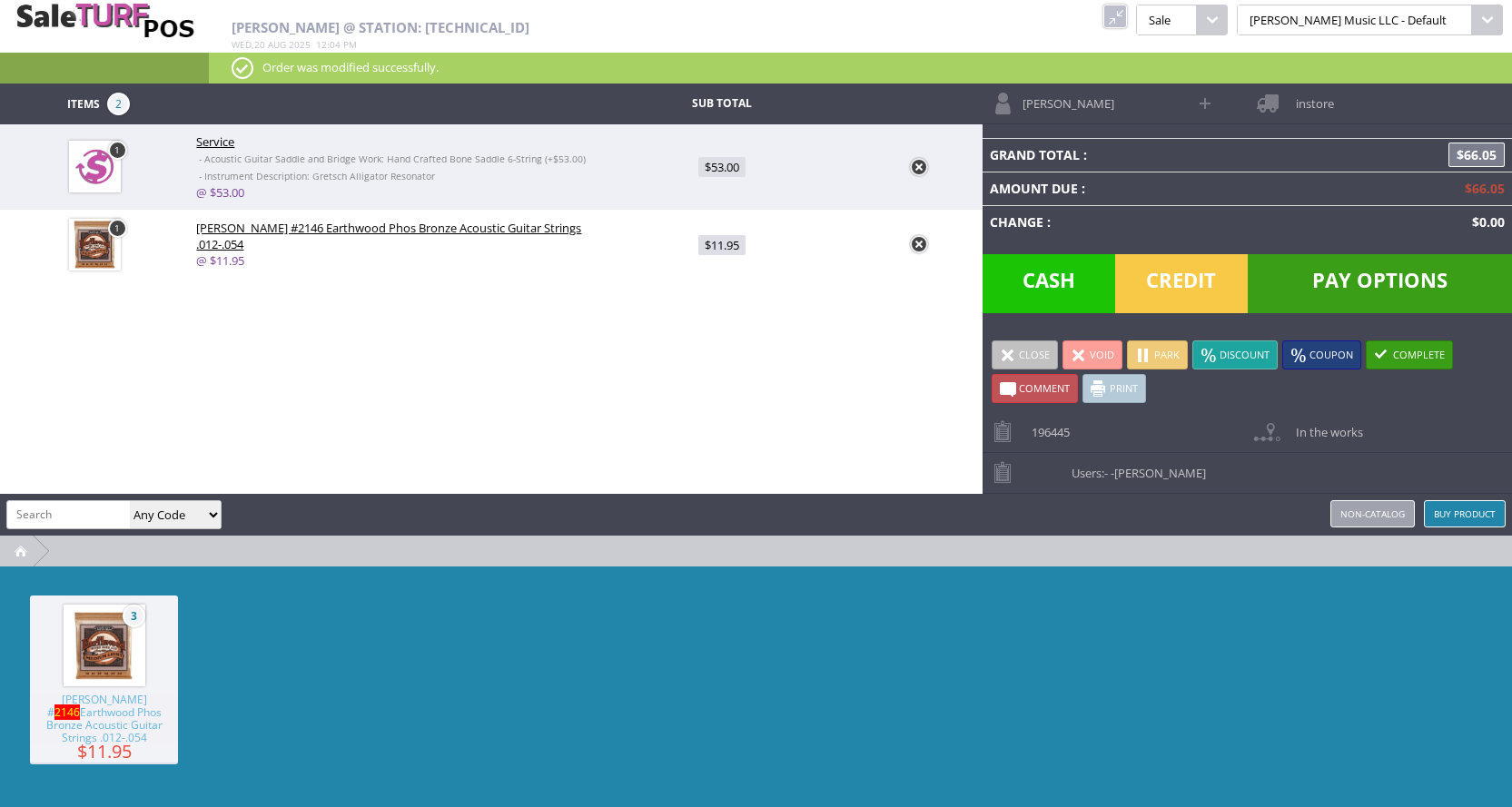
click at [52, 511] on input "search" at bounding box center [68, 514] width 122 height 26
click at [378, 160] on small "- Acoustic Guitar Saddle and Bridge Work: Hand Crafted Bone Saddle 6-String (+$…" at bounding box center [392, 159] width 387 height 13
click at [213, 138] on span "Service" at bounding box center [215, 141] width 38 height 16
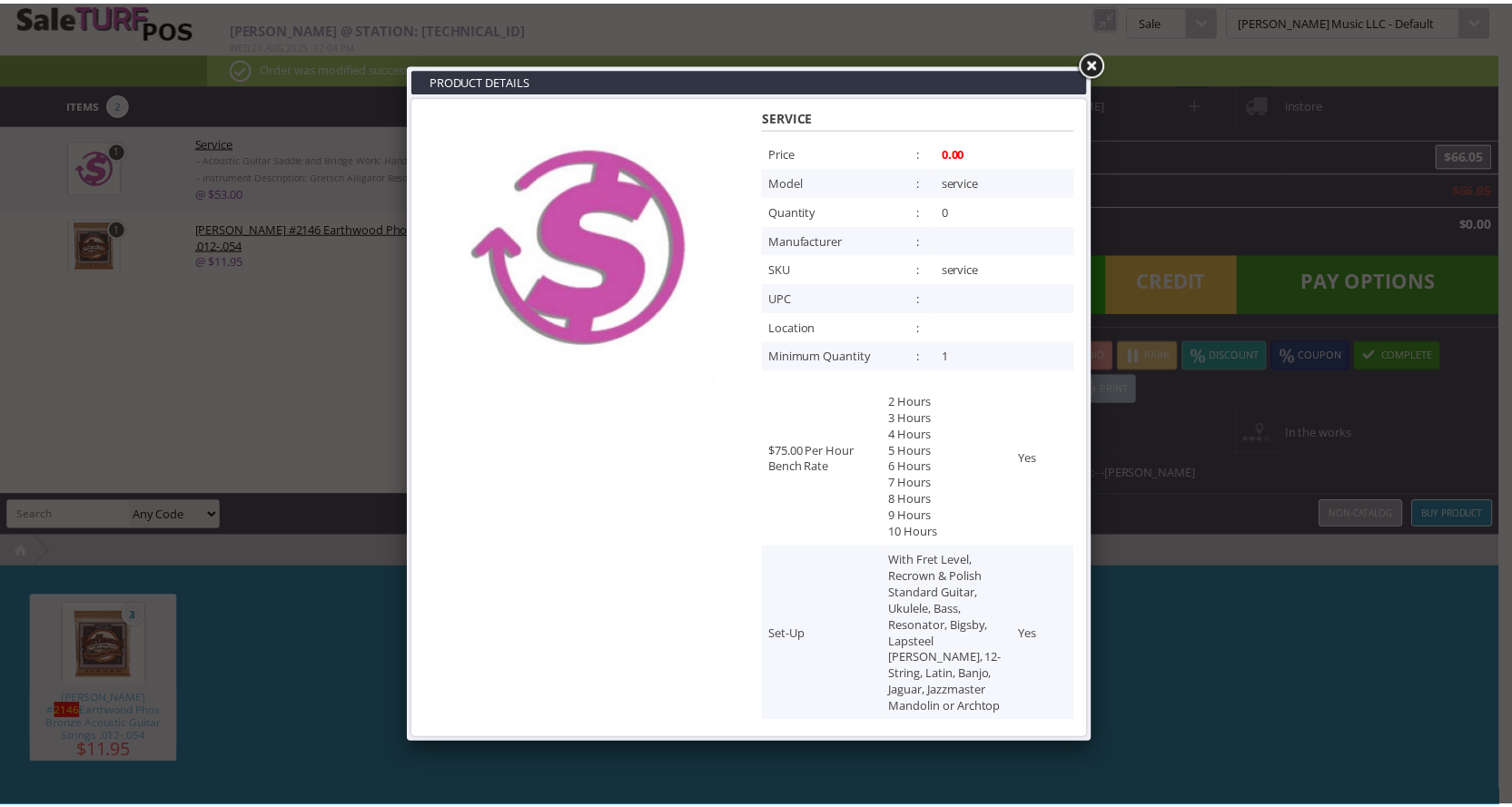
scroll to position [2567, 0]
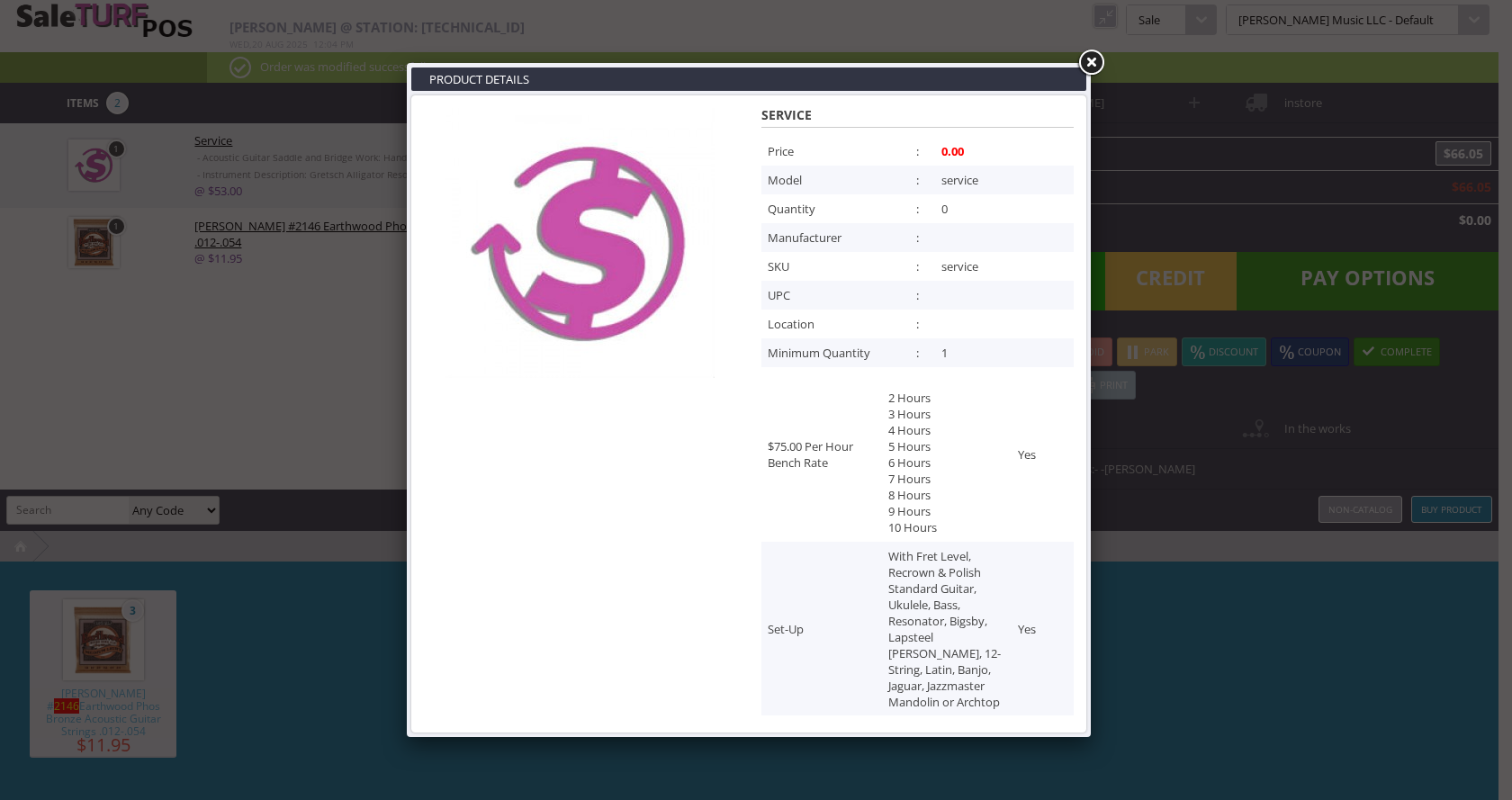
click at [1096, 63] on link at bounding box center [1090, 63] width 32 height 32
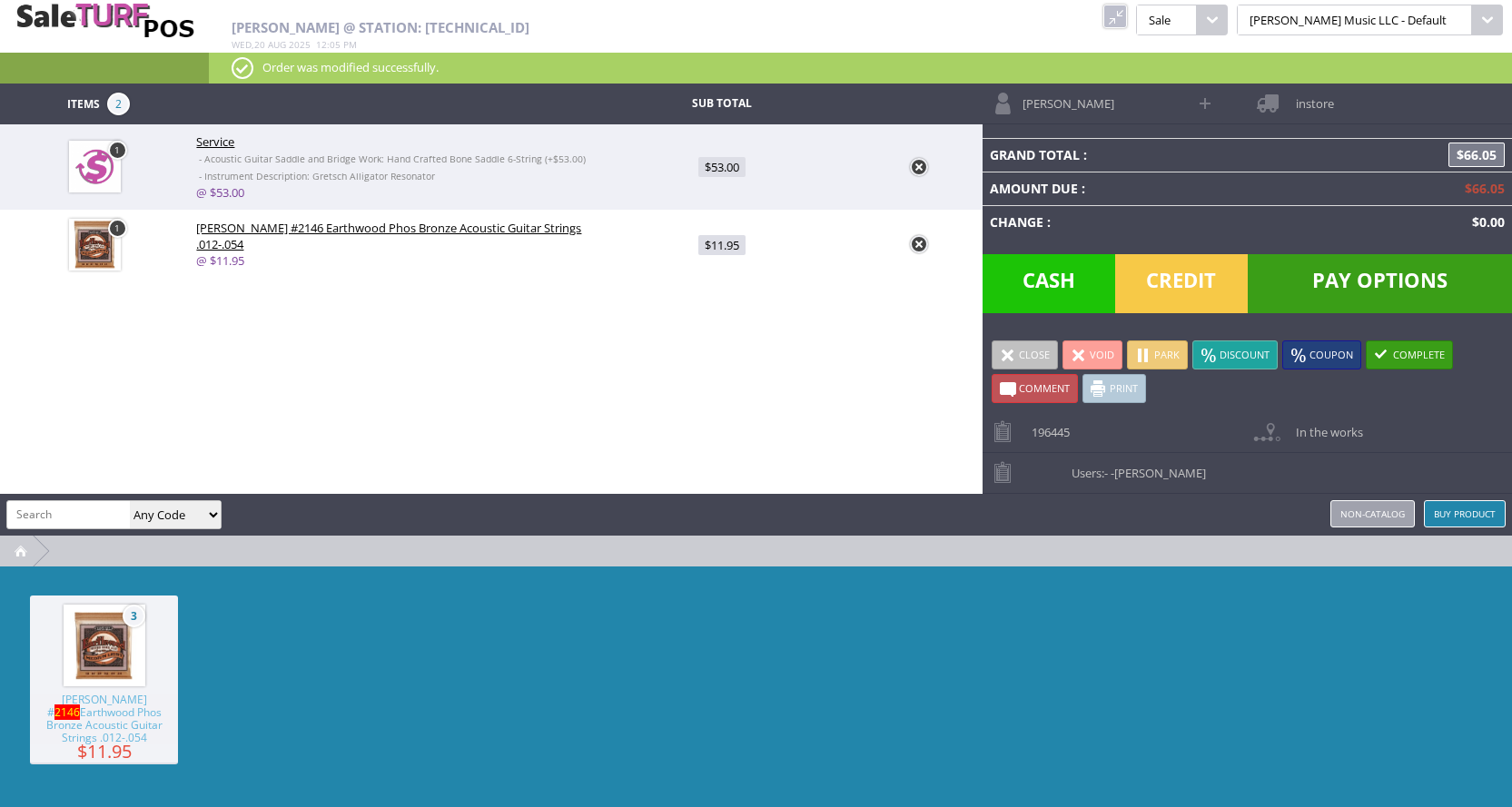
click at [107, 177] on img at bounding box center [94, 166] width 51 height 51
type input "1"
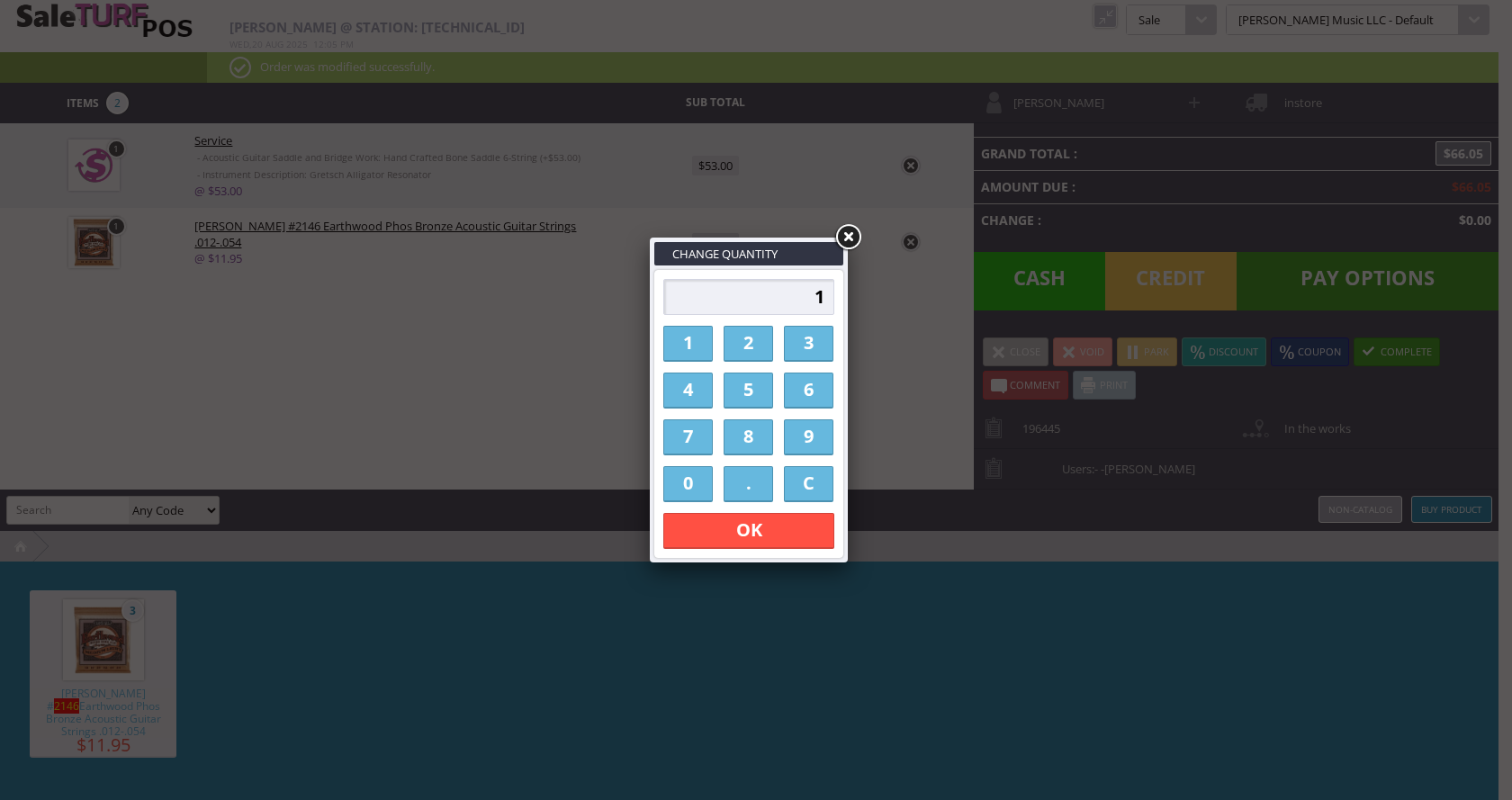
click at [847, 237] on link at bounding box center [848, 237] width 32 height 32
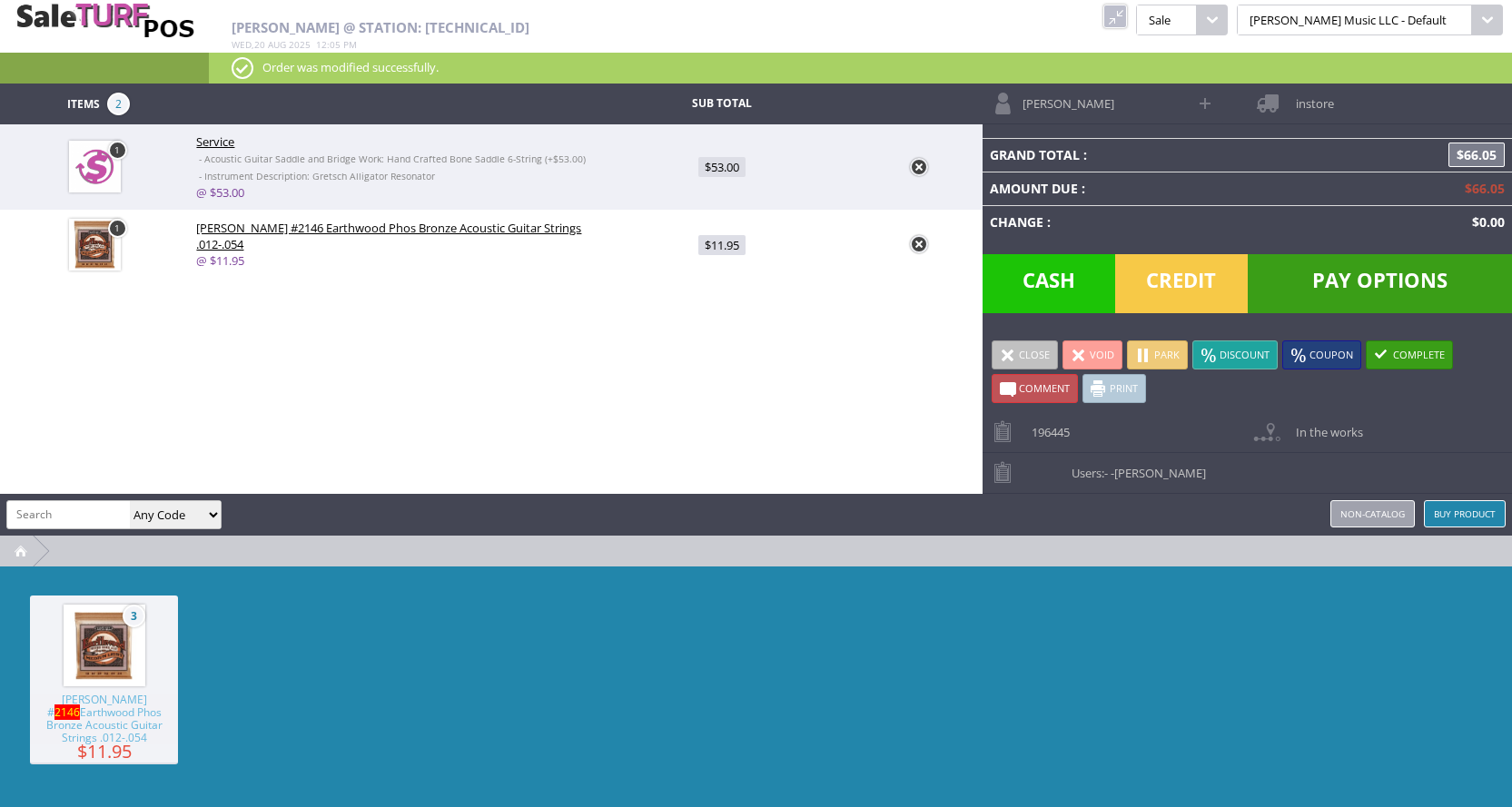
click at [80, 511] on input "search" at bounding box center [68, 514] width 122 height 26
type input "service"
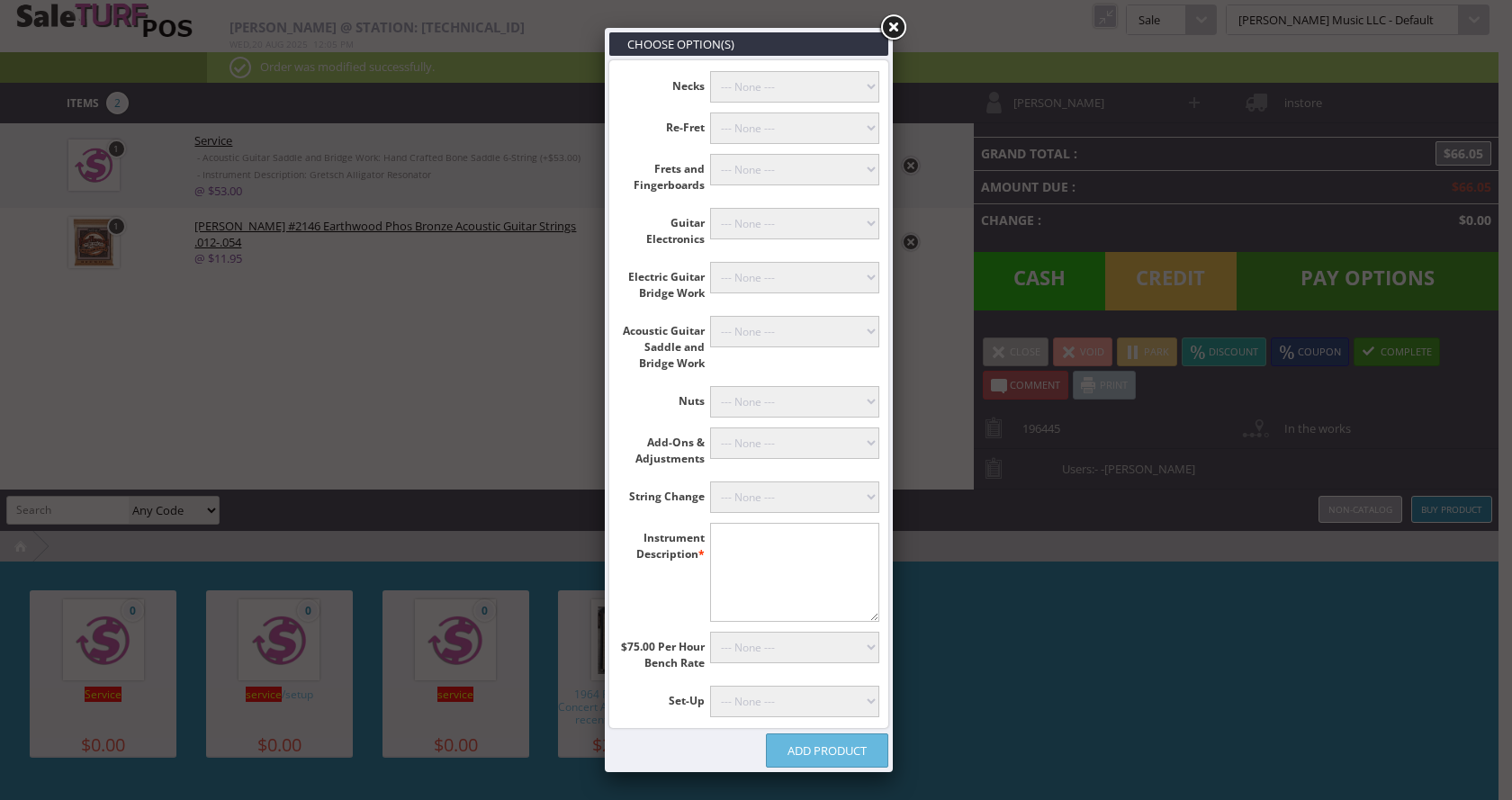
click at [736, 556] on textarea"] at bounding box center [796, 572] width 170 height 99
type textarea"] "gretsch reso"
click at [765, 493] on select"] "--- None --- Floyd Rose (+$60.00) Classicals, Latin, & Mandolin (+$30.00) 12-St…" at bounding box center [796, 497] width 170 height 31
select select"] "18"
click at [711, 481] on select"] "--- None --- Floyd Rose (+$60.00) Classicals, Latin, & Mandolin (+$30.00) 12-St…" at bounding box center [796, 497] width 170 height 31
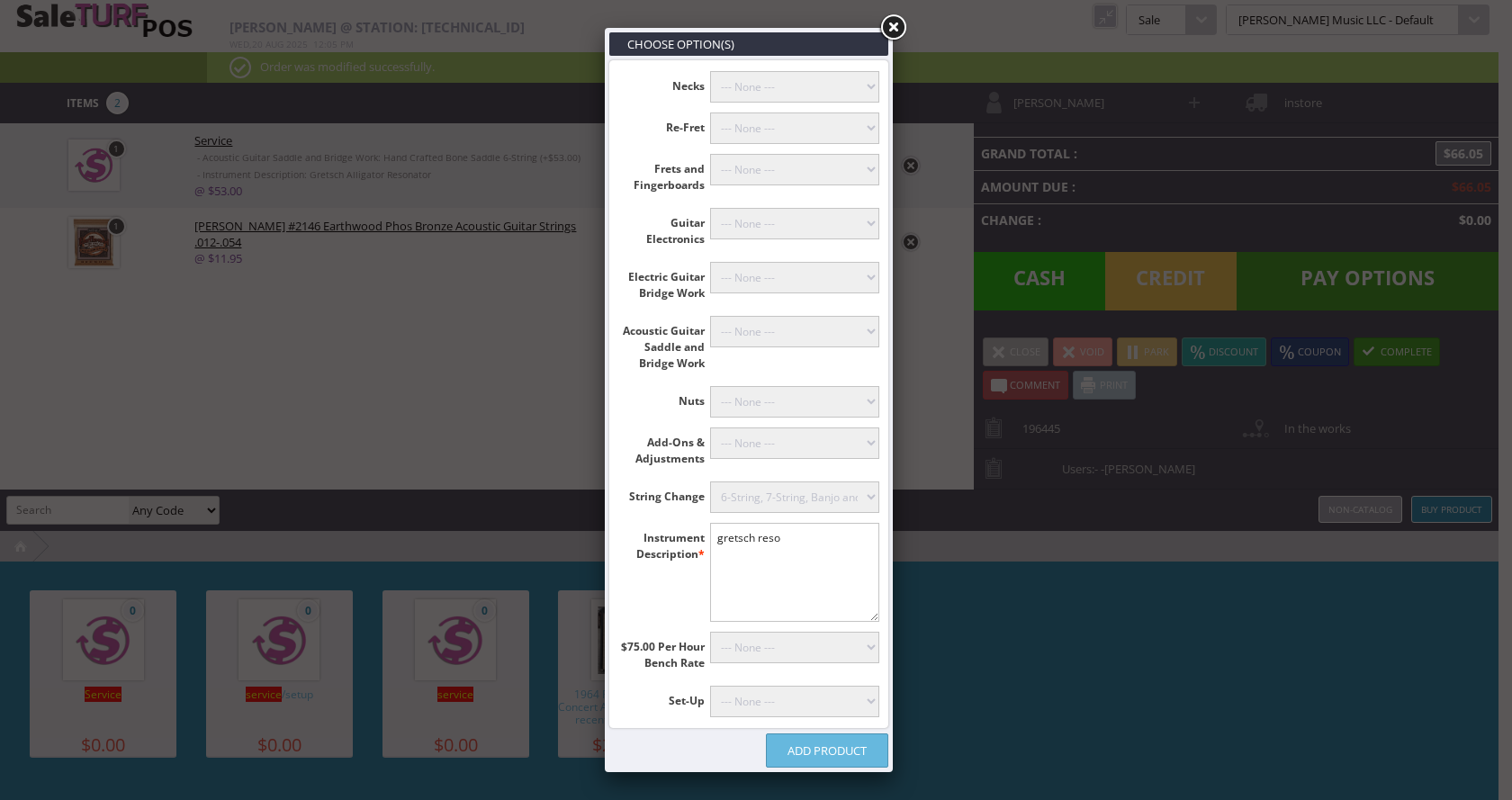
click at [839, 754] on link "Add Product" at bounding box center [827, 750] width 122 height 34
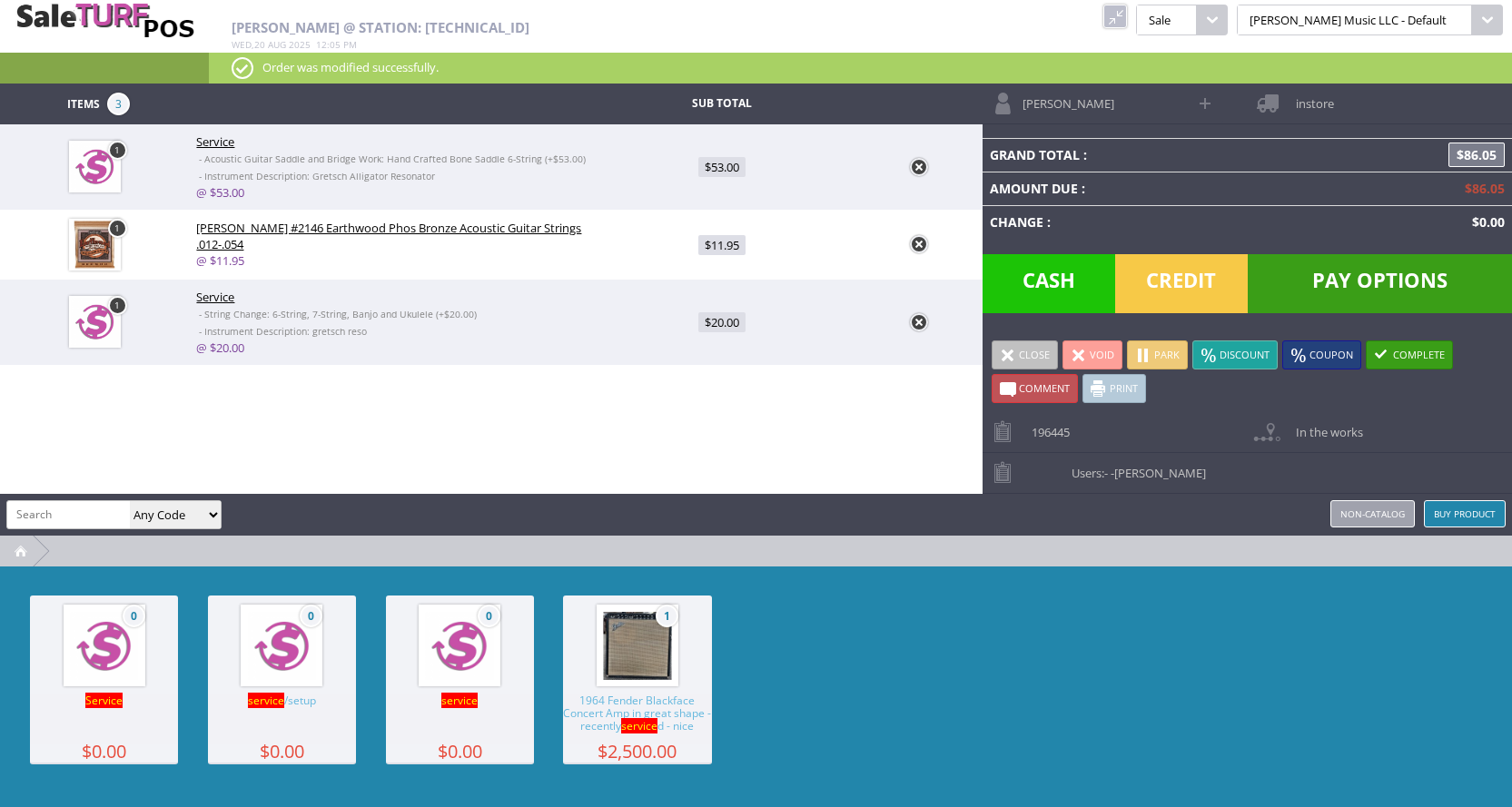
click at [228, 349] on link "@ $20.00" at bounding box center [220, 347] width 48 height 16
type input "20"
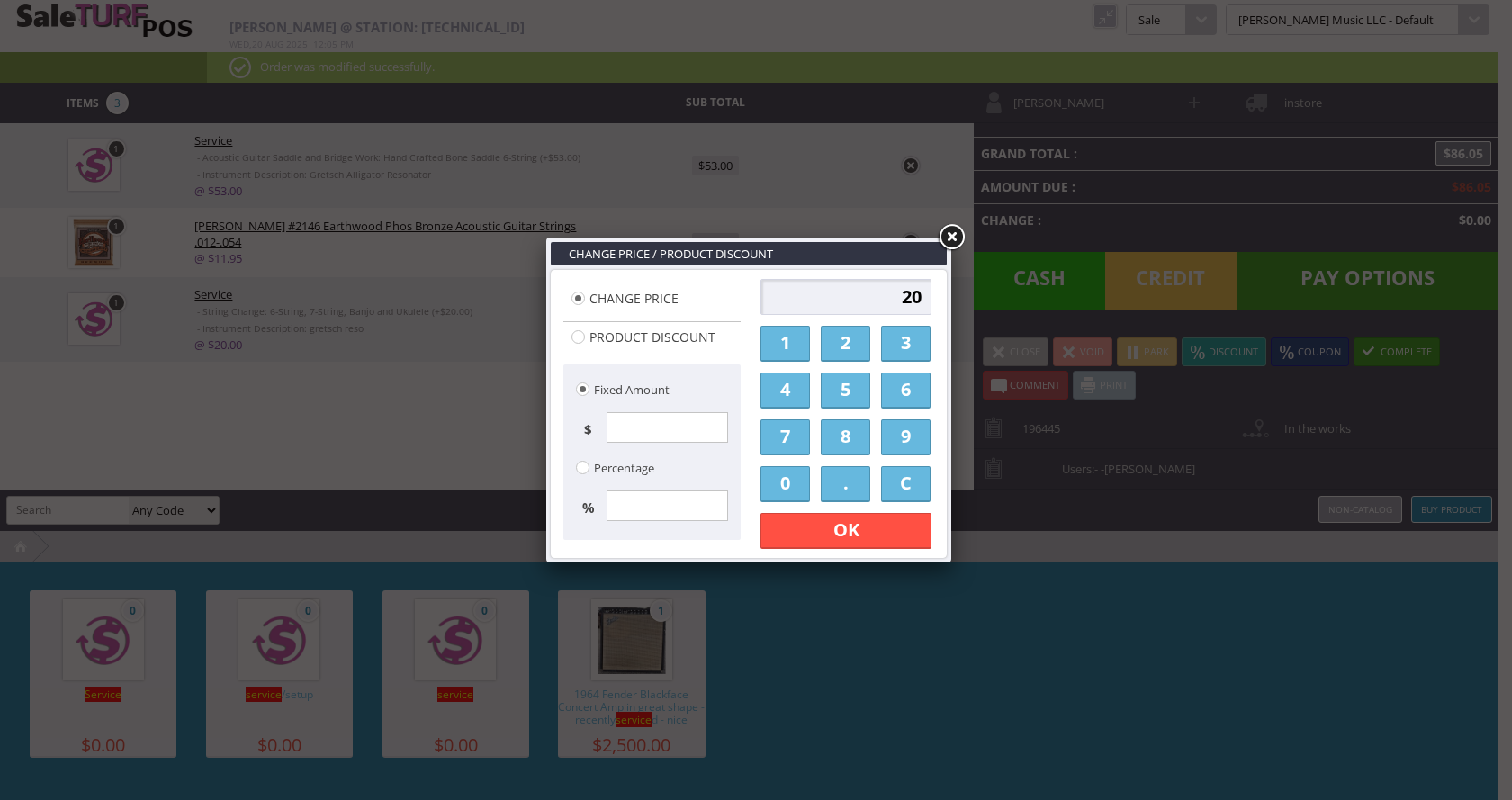
click at [788, 348] on link "1" at bounding box center [785, 344] width 49 height 36
drag, startPoint x: 789, startPoint y: 479, endPoint x: 798, endPoint y: 499, distance: 21.9
click at [789, 480] on link "0" at bounding box center [785, 483] width 49 height 36
type input "10"
click at [825, 547] on link "OK" at bounding box center [846, 531] width 171 height 36
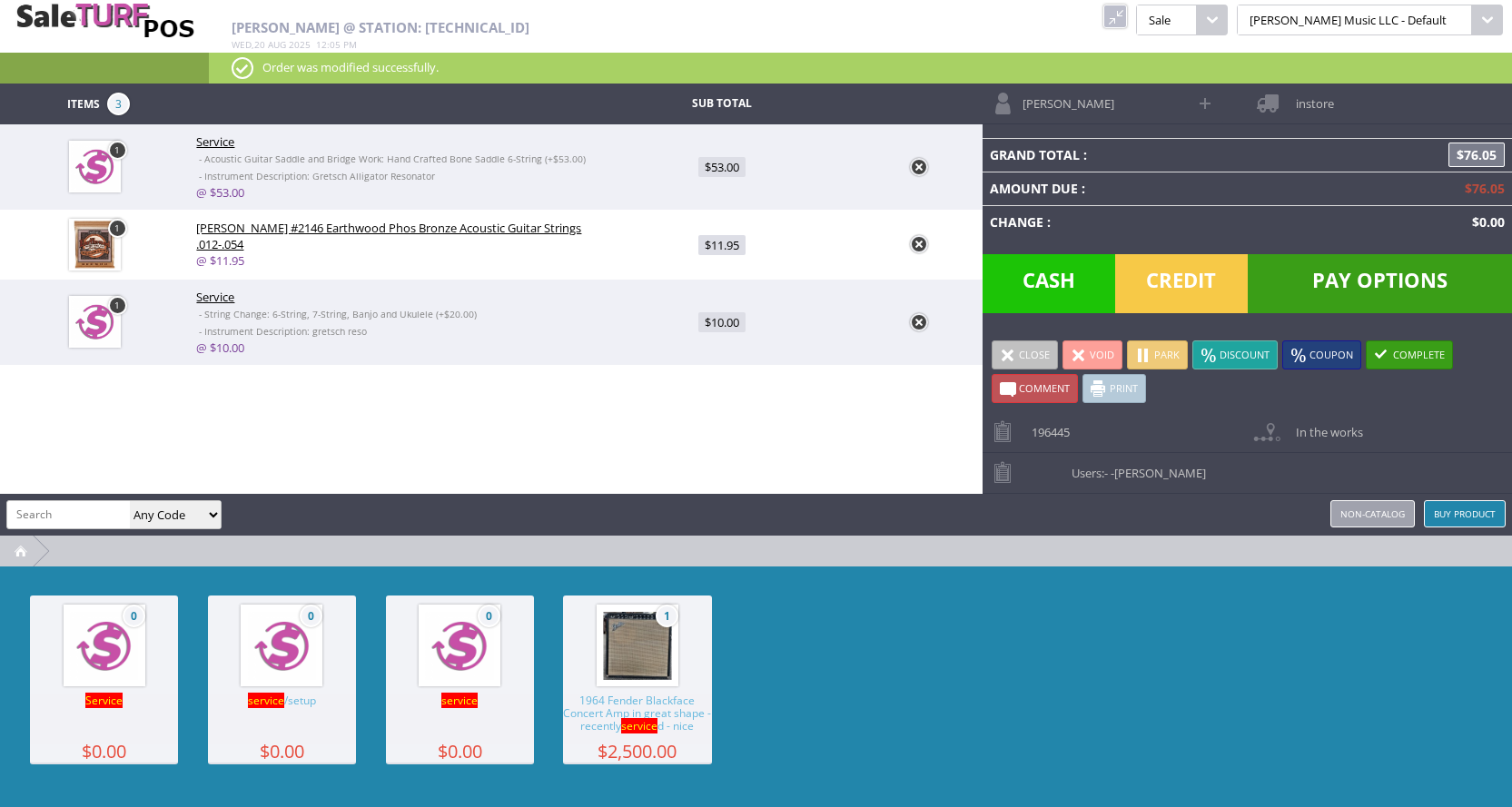
click at [1151, 357] on link "Park" at bounding box center [1157, 354] width 61 height 29
